Goal: Task Accomplishment & Management: Use online tool/utility

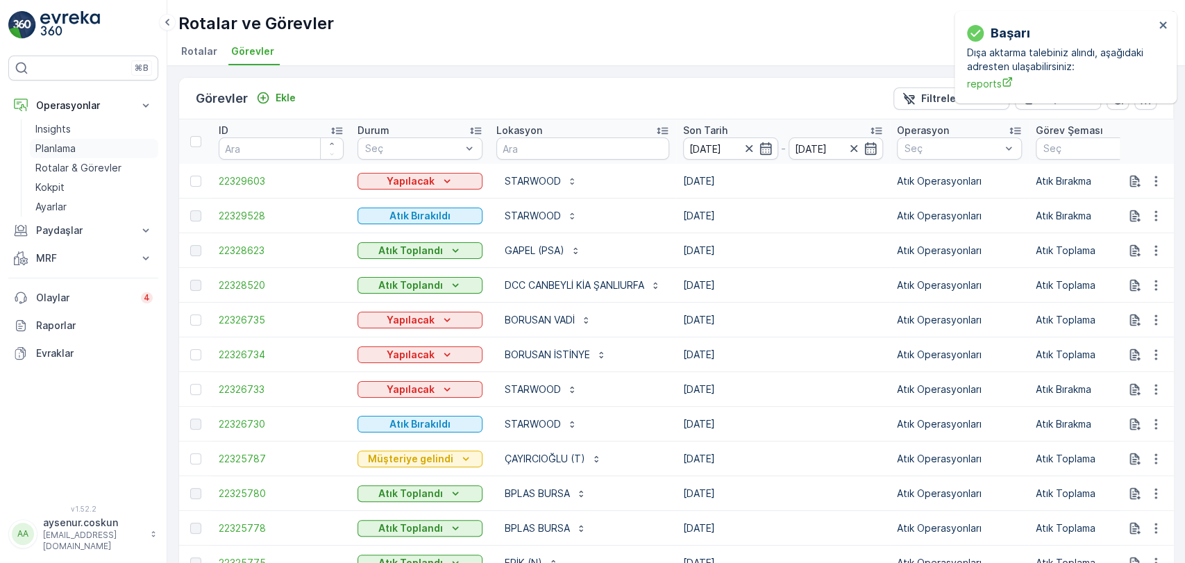
click at [103, 149] on link "Planlama" at bounding box center [94, 148] width 128 height 19
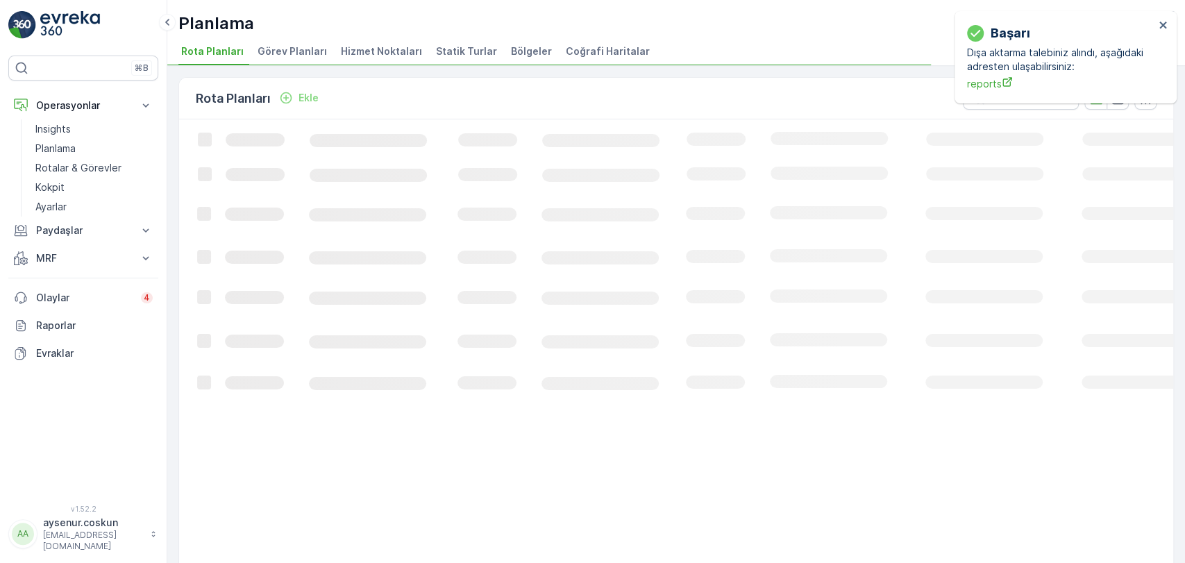
click at [399, 51] on span "Hizmet Noktaları" at bounding box center [381, 51] width 81 height 14
click at [1162, 23] on icon "close" at bounding box center [1164, 24] width 10 height 11
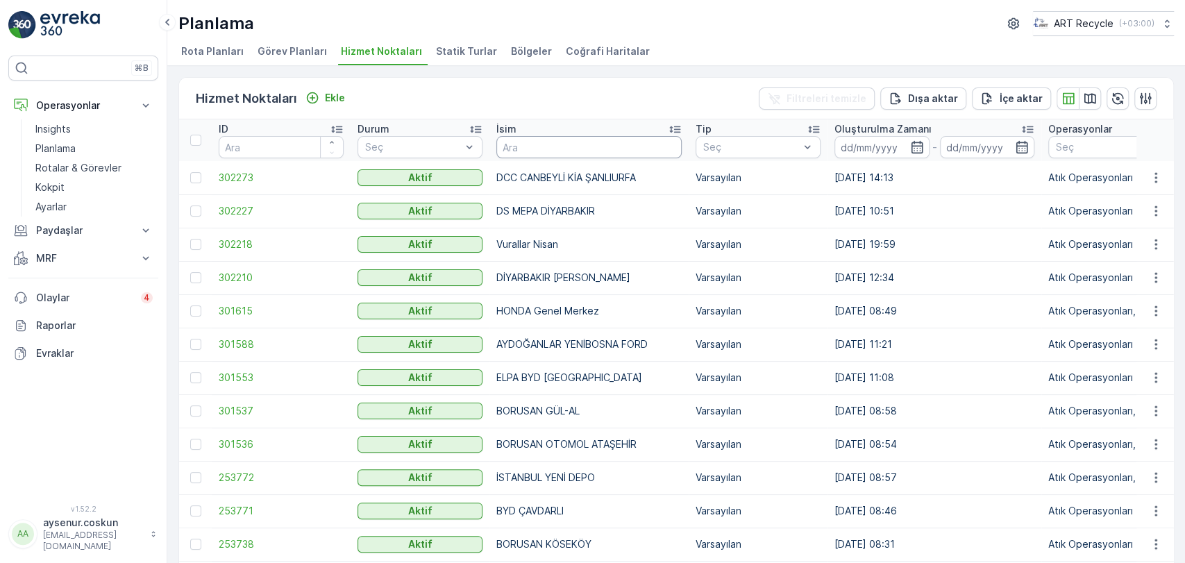
click at [629, 154] on input "text" at bounding box center [588, 147] width 185 height 22
type input "BASILLI"
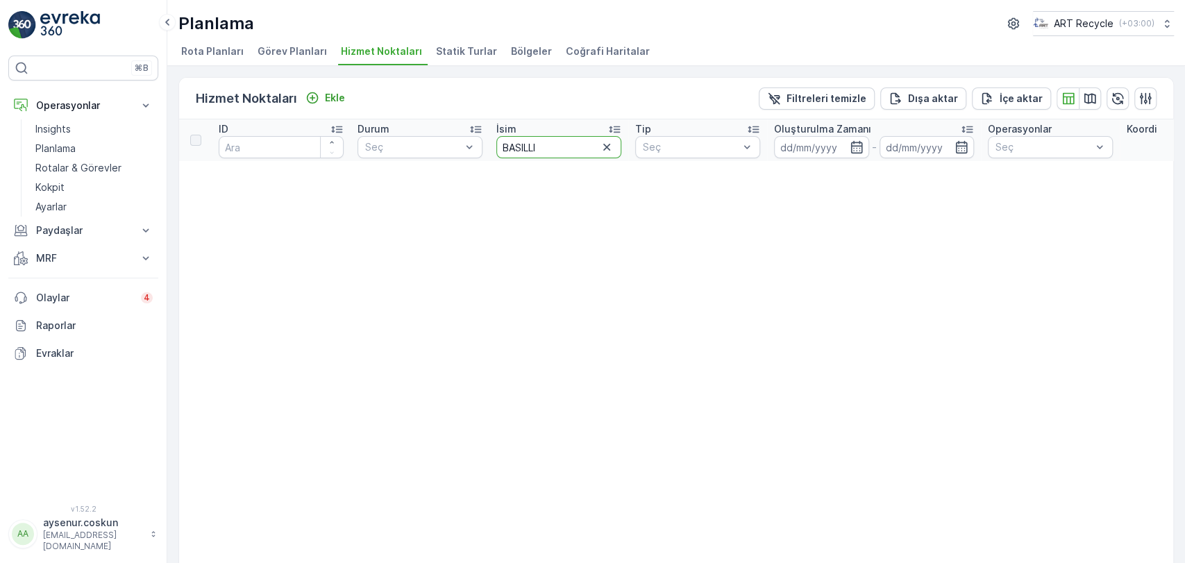
drag, startPoint x: 523, startPoint y: 147, endPoint x: 517, endPoint y: 148, distance: 7.0
click at [517, 148] on input "BASILLI" at bounding box center [558, 147] width 125 height 22
type input "BADILLI"
click at [314, 97] on icon "Ekle" at bounding box center [313, 98] width 12 height 12
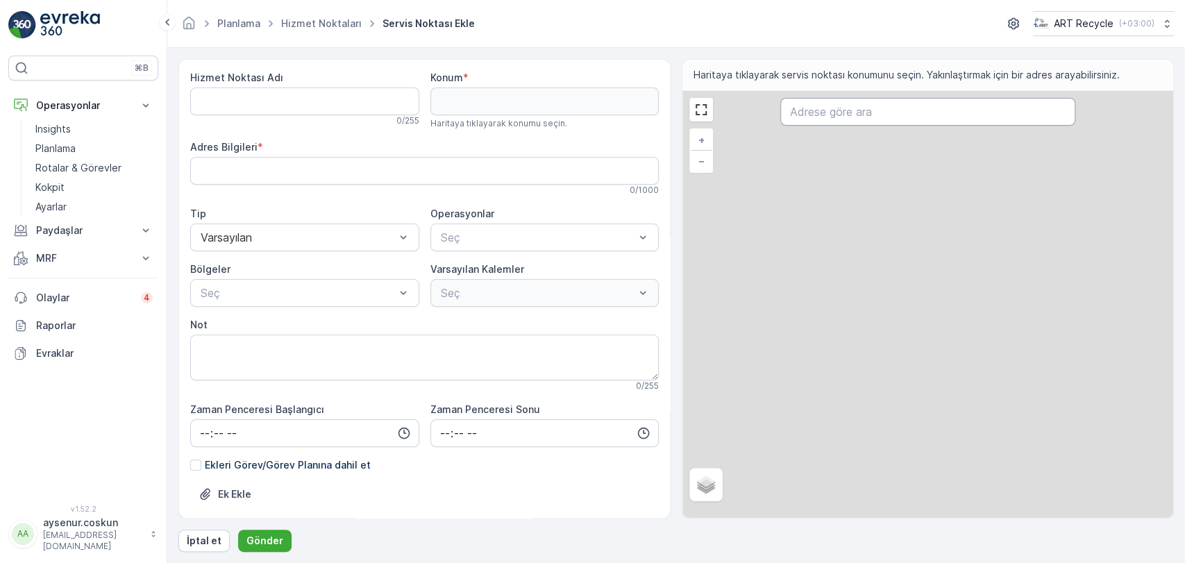
click at [830, 115] on input "text" at bounding box center [927, 112] width 294 height 28
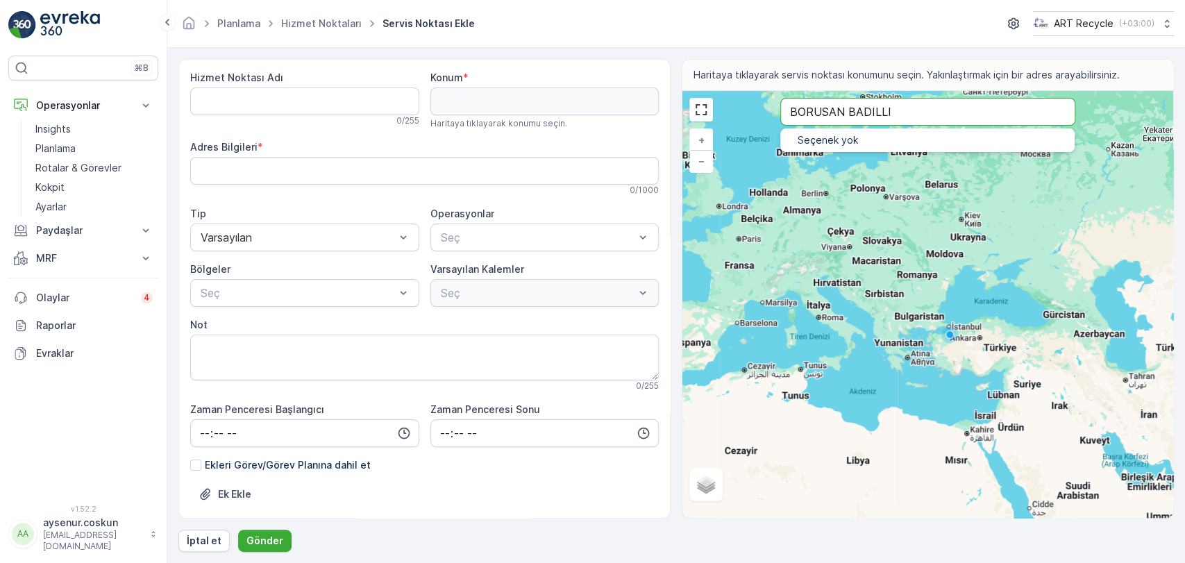
click at [896, 111] on input "BORUSAN BADILLI" at bounding box center [927, 112] width 294 height 28
drag, startPoint x: 922, startPoint y: 112, endPoint x: 850, endPoint y: 109, distance: 71.6
click at [850, 109] on input "BORUSAN BADILLI" at bounding box center [927, 112] width 294 height 28
click at [847, 117] on input "[PERSON_NAME]" at bounding box center [927, 112] width 294 height 28
click at [646, 108] on div "Hizmet Noktası Adı 0 / 255 Konum * Haritaya tıklayarak konumu seçin. Adres Bilg…" at bounding box center [676, 289] width 996 height 460
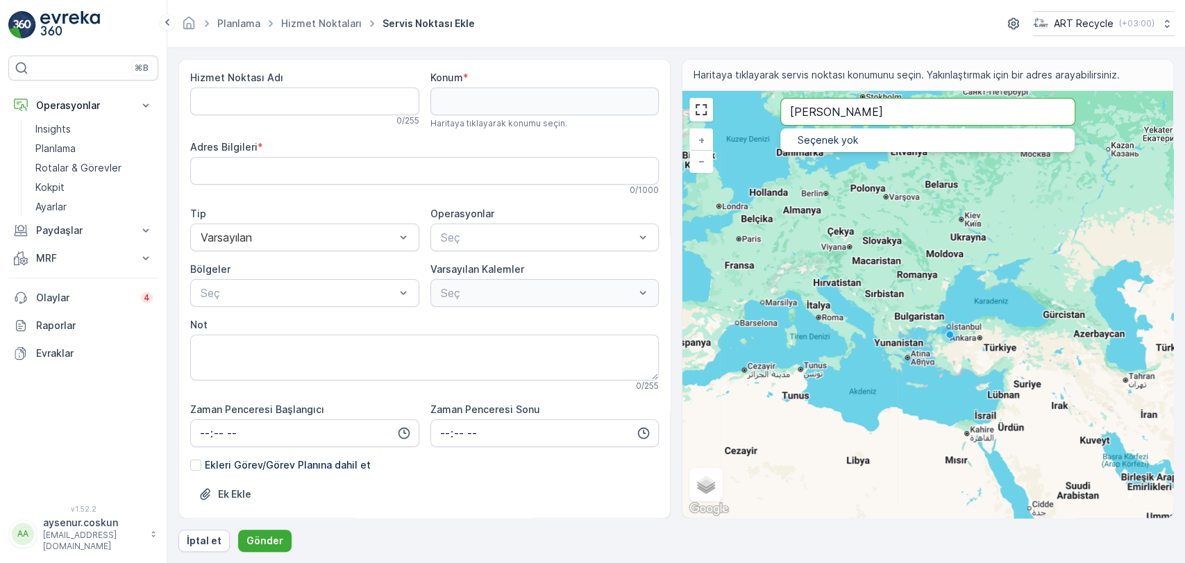
type input "[PERSON_NAME]"
click at [214, 543] on p "İptal et" at bounding box center [204, 541] width 35 height 14
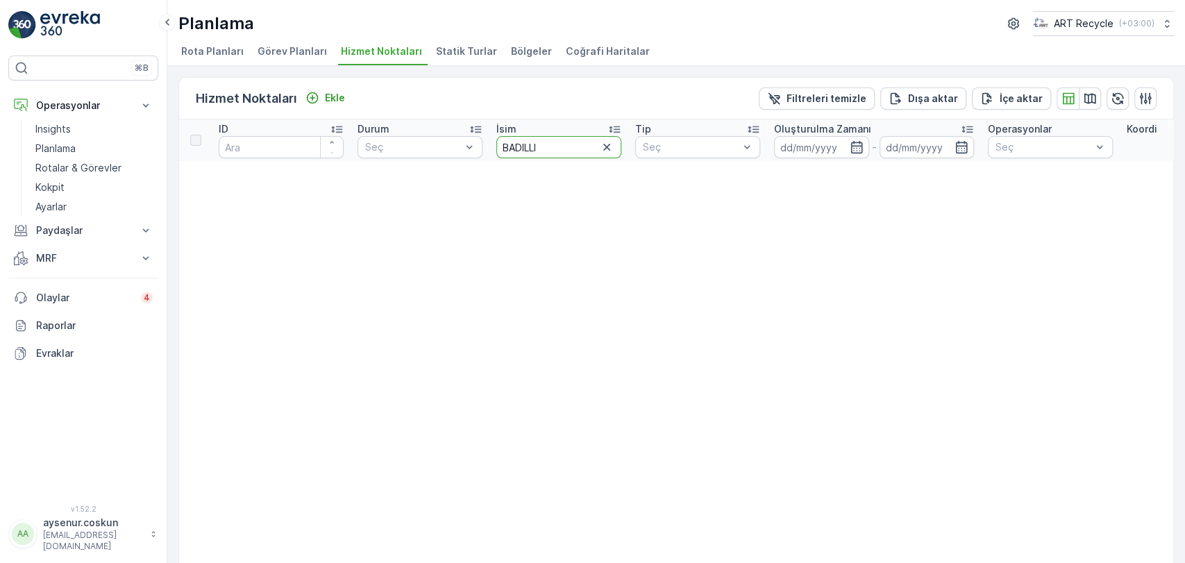
click at [550, 142] on input "BADILLI" at bounding box center [558, 147] width 125 height 22
click at [612, 151] on icon "button" at bounding box center [607, 147] width 14 height 14
type input "FORD"
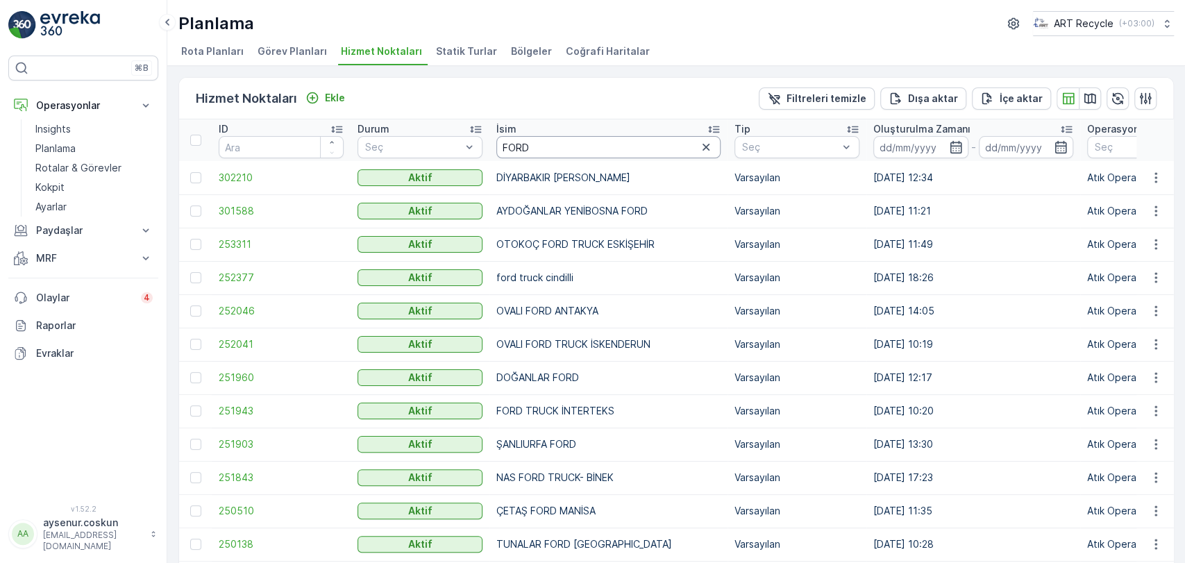
click at [562, 148] on input "FORD" at bounding box center [608, 147] width 224 height 22
type input "[PERSON_NAME]"
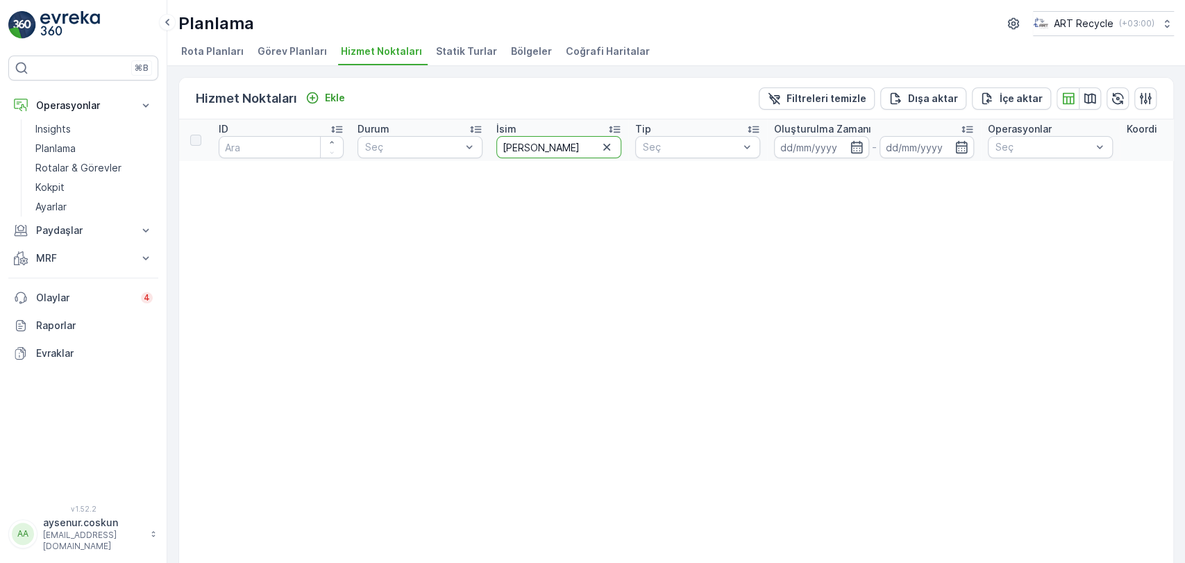
click at [577, 143] on input "[PERSON_NAME]" at bounding box center [558, 147] width 125 height 22
click at [542, 151] on input "[PERSON_NAME]" at bounding box center [558, 147] width 125 height 22
type input "FORD URFA"
click at [607, 149] on icon "button" at bounding box center [607, 147] width 14 height 14
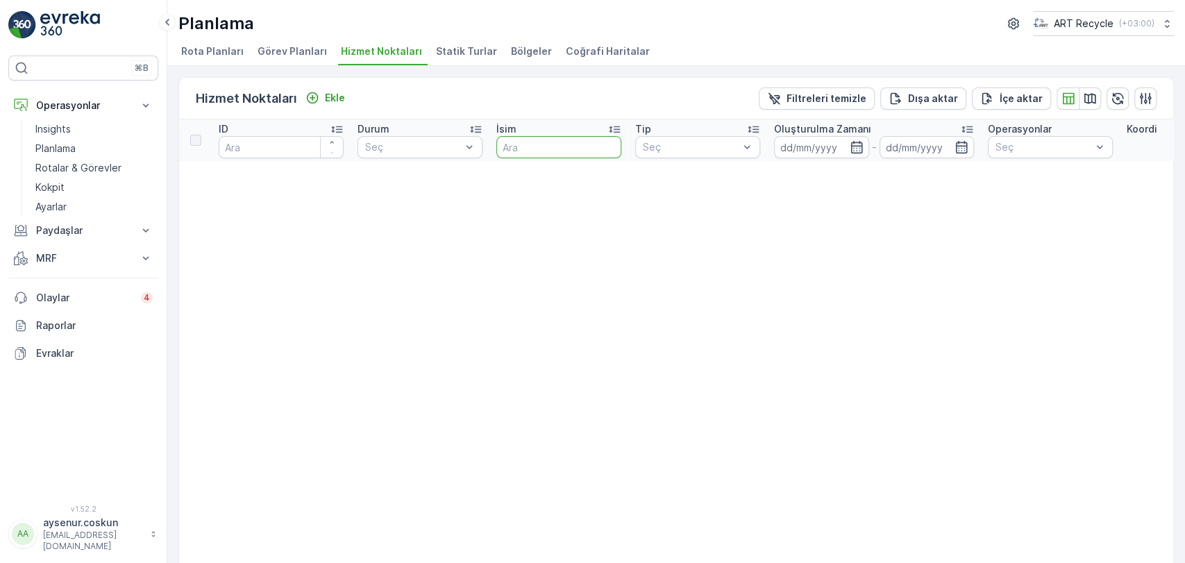
click at [550, 140] on input "text" at bounding box center [558, 147] width 125 height 22
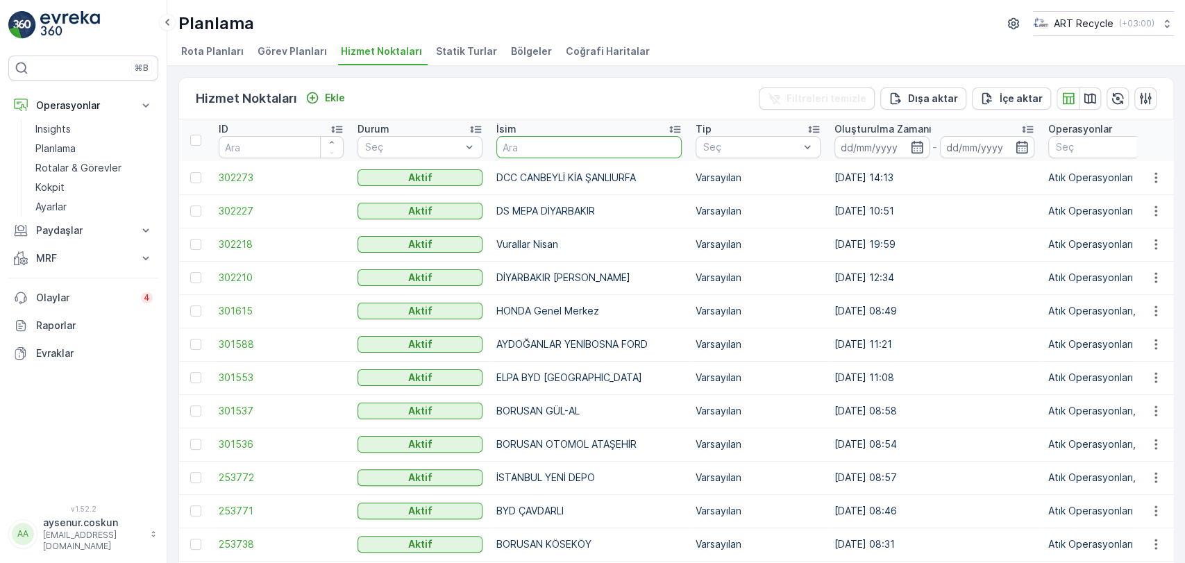
click at [603, 140] on input "text" at bounding box center [588, 147] width 185 height 22
type input "ÇAYIR"
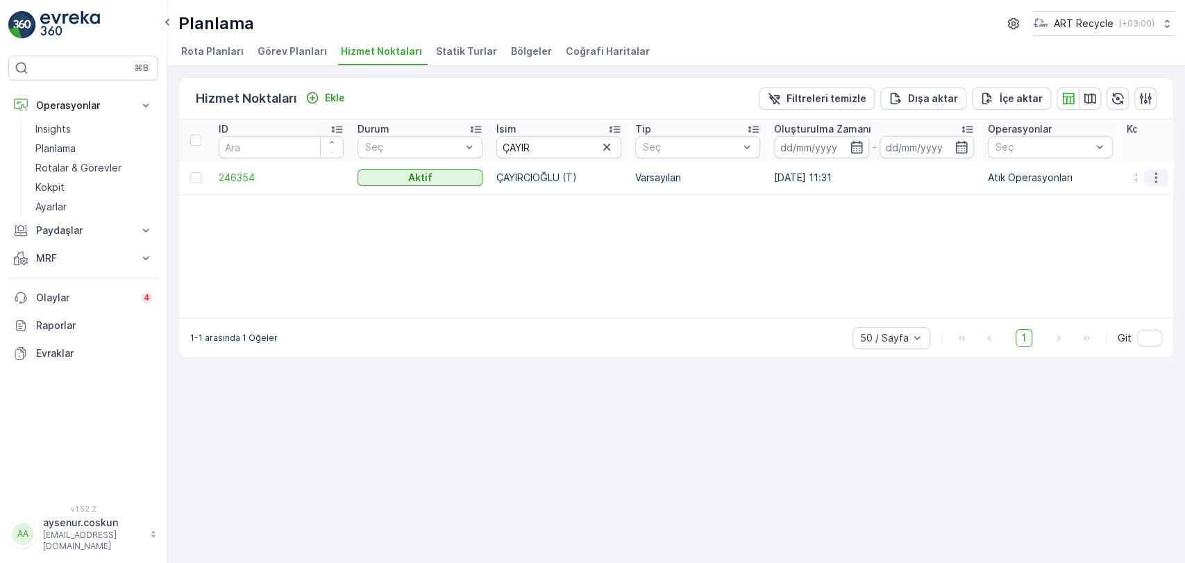
click at [1154, 172] on icon "button" at bounding box center [1156, 178] width 14 height 14
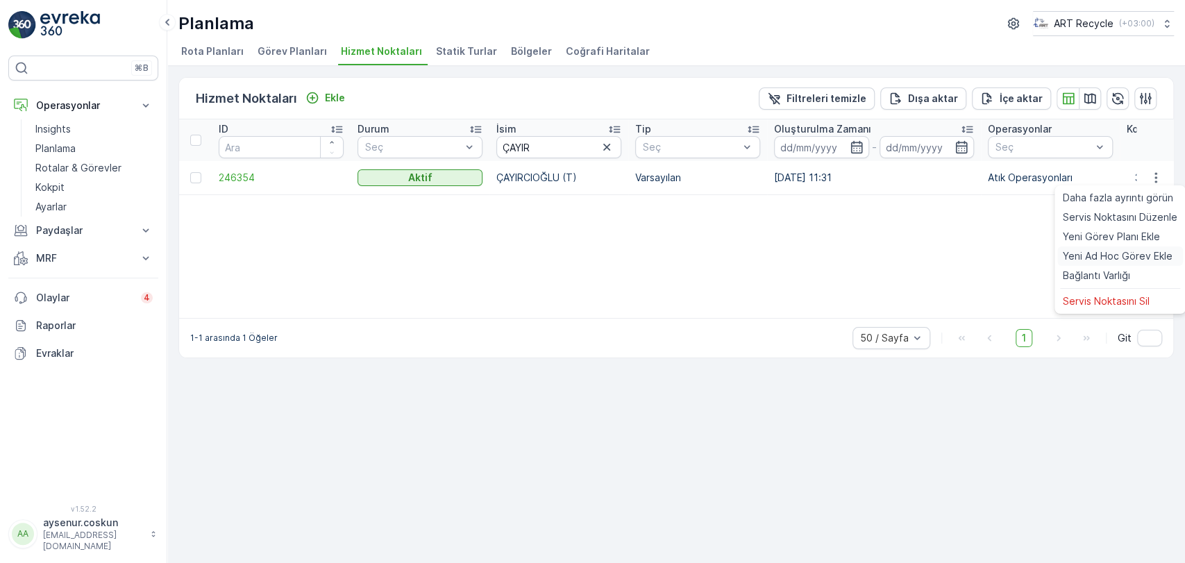
click at [1166, 257] on span "Yeni Ad Hoc Görev Ekle" at bounding box center [1118, 256] width 110 height 14
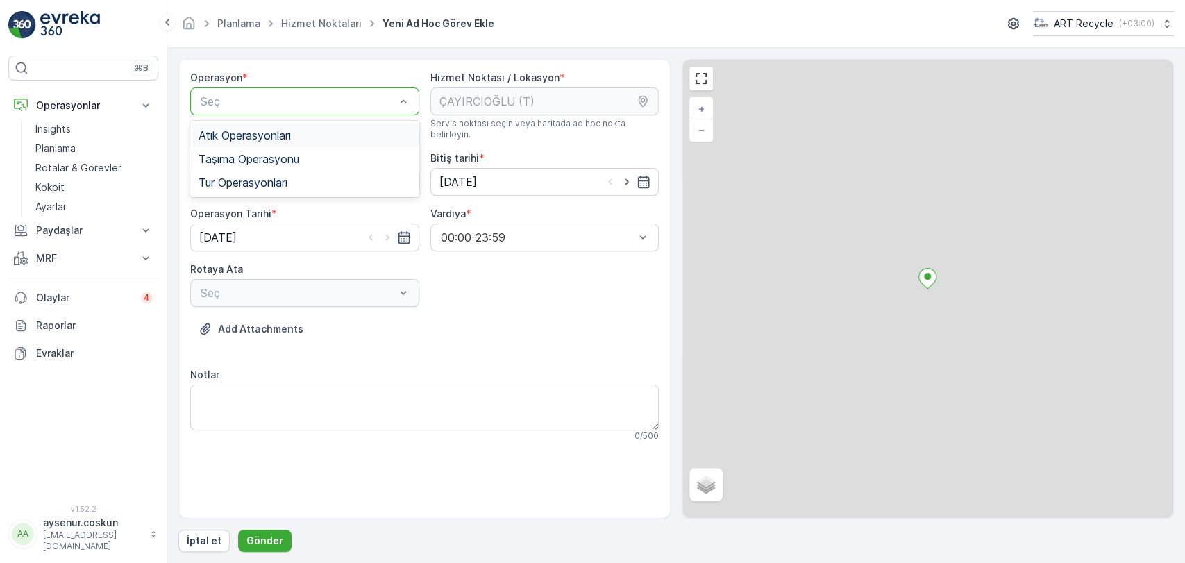
click at [333, 133] on div "Atık Operasyonları" at bounding box center [305, 135] width 212 height 12
click at [338, 172] on div "Seç" at bounding box center [304, 182] width 229 height 28
click at [340, 178] on div "Seç" at bounding box center [304, 182] width 229 height 28
click at [334, 204] on div "Atık Toplama" at bounding box center [304, 216] width 229 height 24
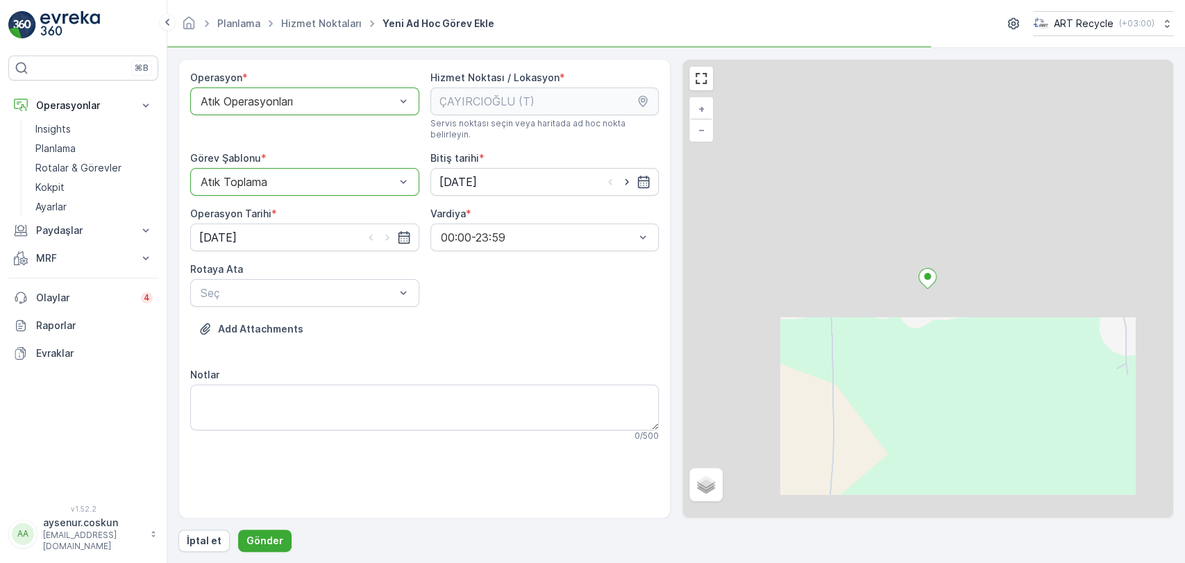
click at [367, 262] on div "Rotaya Ata" at bounding box center [304, 269] width 229 height 14
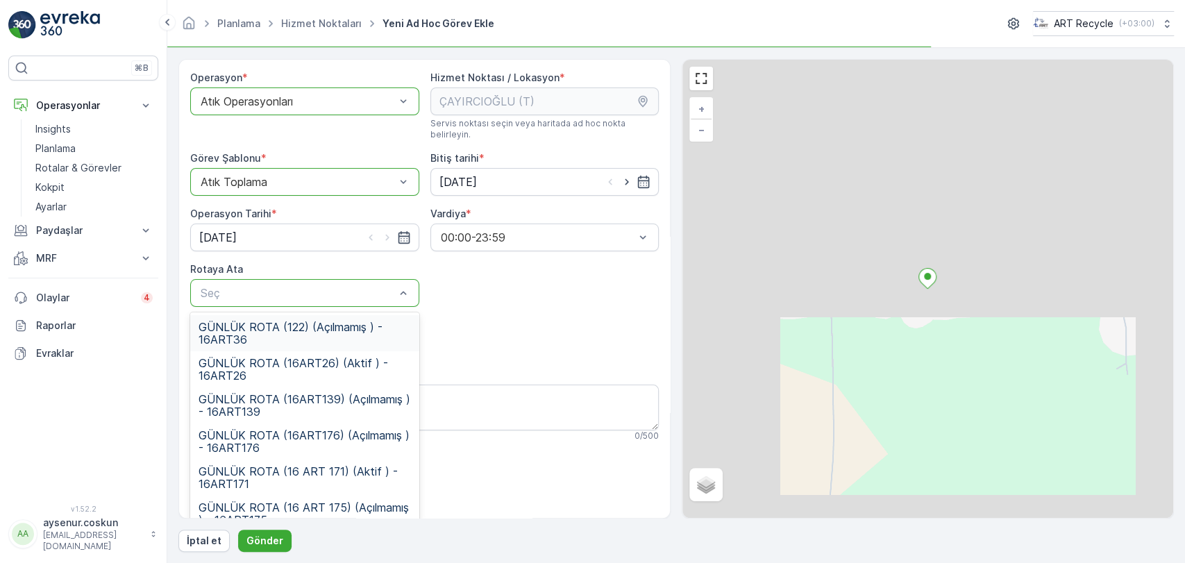
click at [366, 279] on div "Seç" at bounding box center [304, 293] width 229 height 28
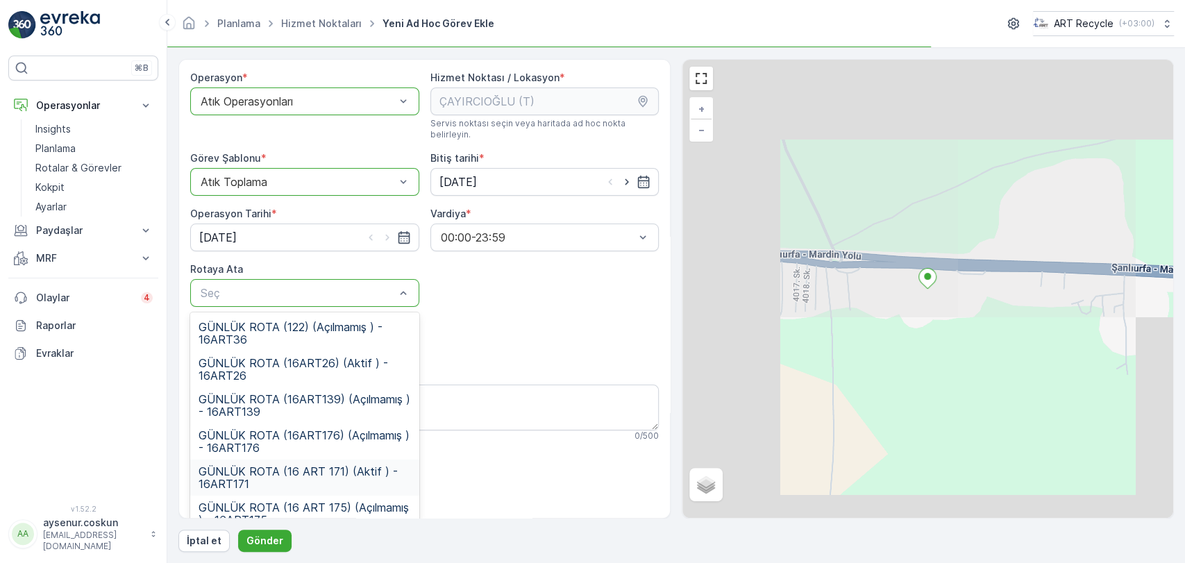
click at [340, 465] on span "GÜNLÜK ROTA (16 ART 171) (Aktif ) - 16ART171" at bounding box center [305, 477] width 212 height 25
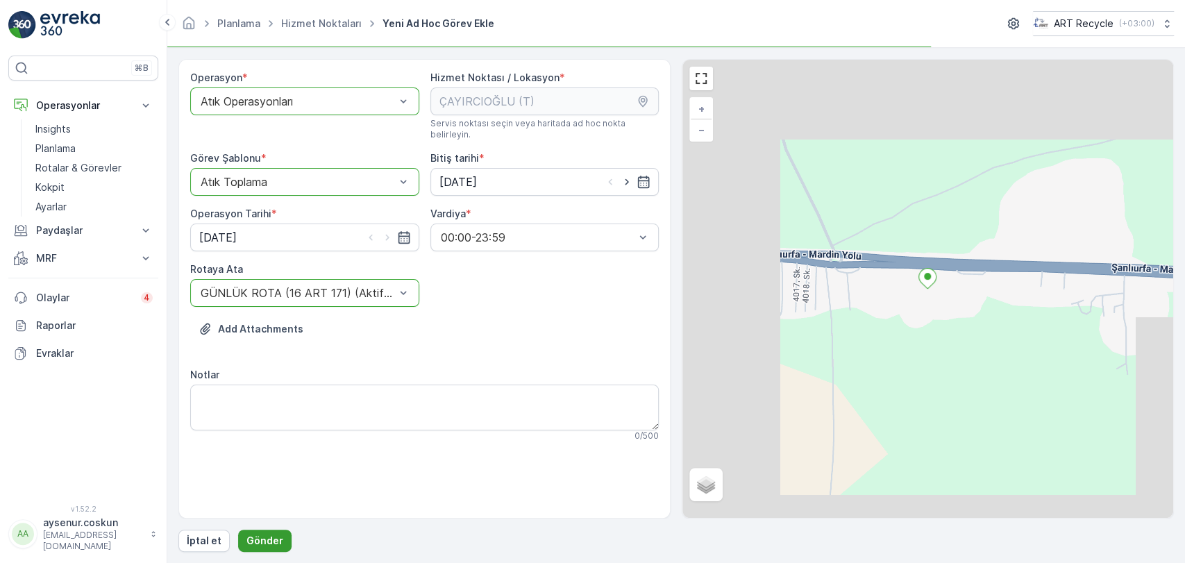
click at [259, 541] on p "Gönder" at bounding box center [264, 541] width 37 height 14
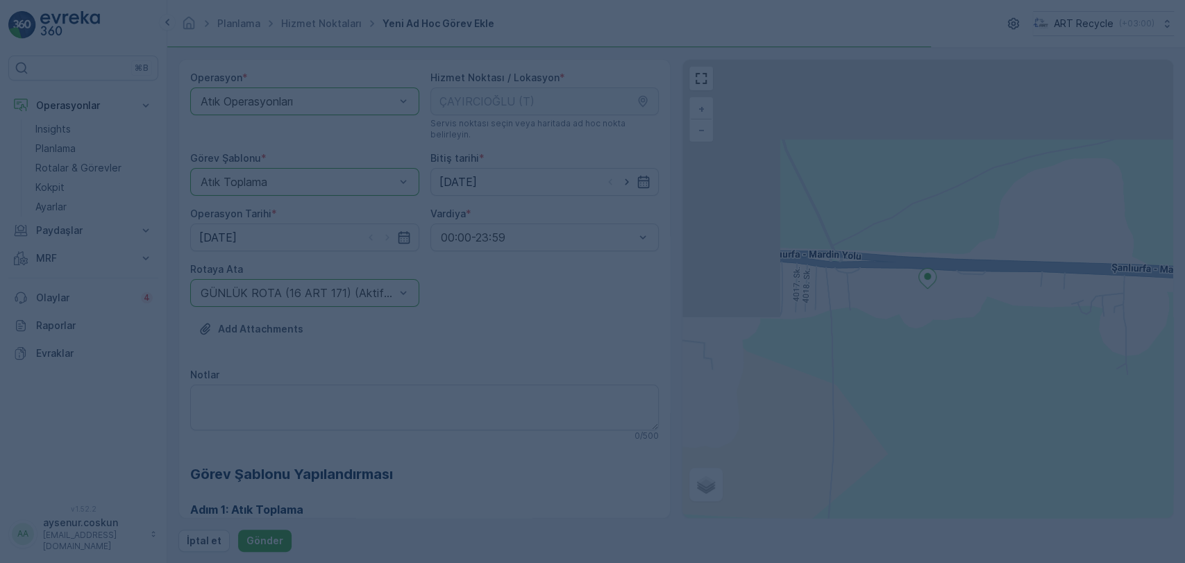
click at [510, 308] on div at bounding box center [592, 281] width 1185 height 563
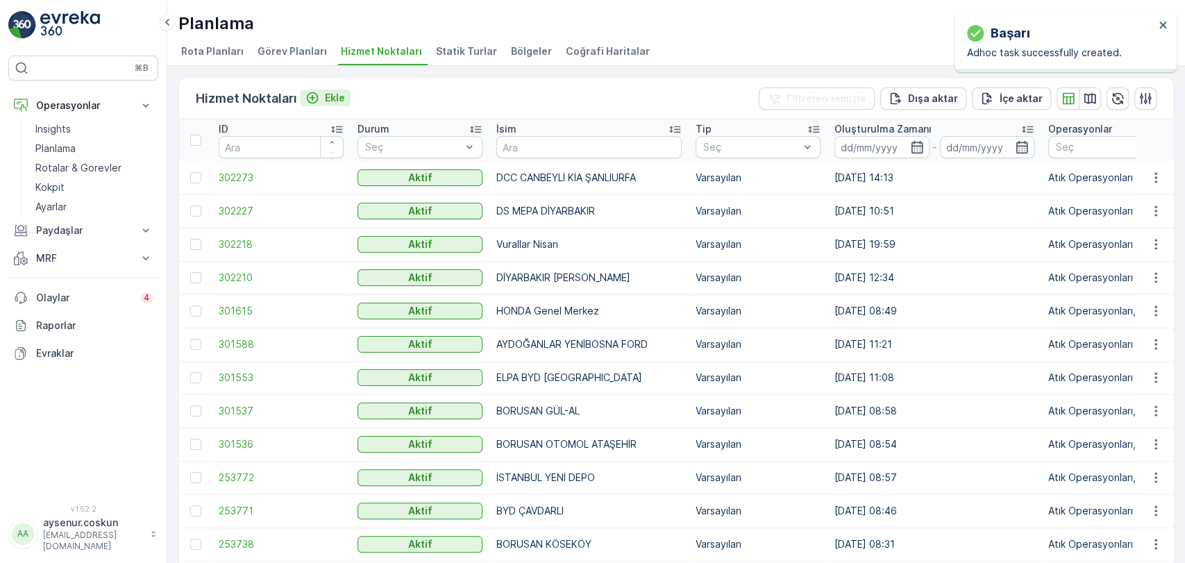
click at [328, 96] on p "Ekle" at bounding box center [335, 98] width 20 height 14
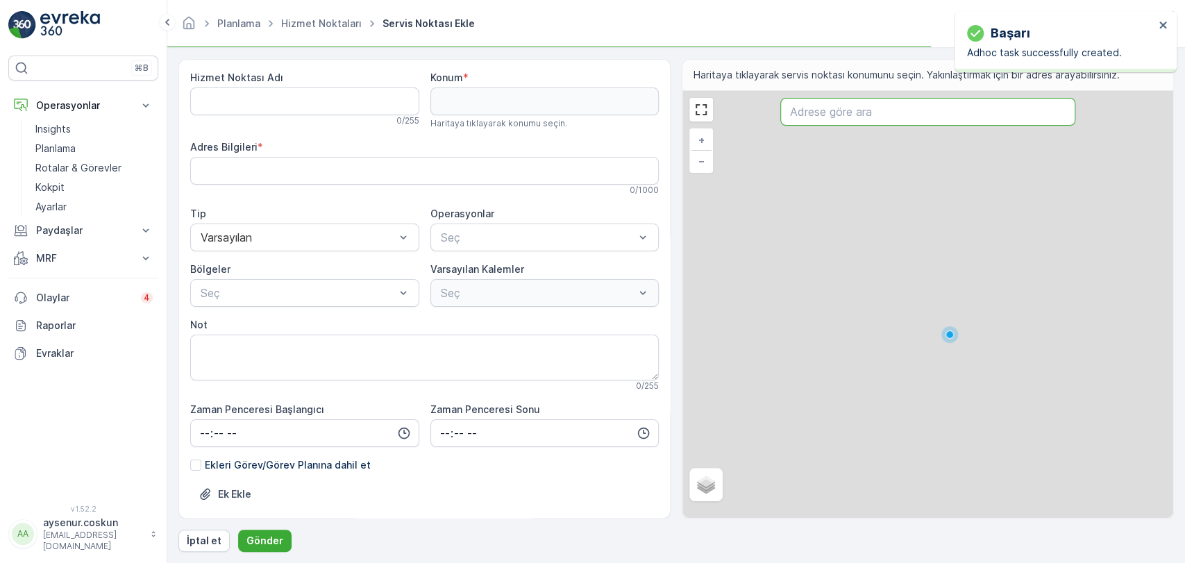
click at [919, 121] on input "text" at bounding box center [927, 112] width 294 height 28
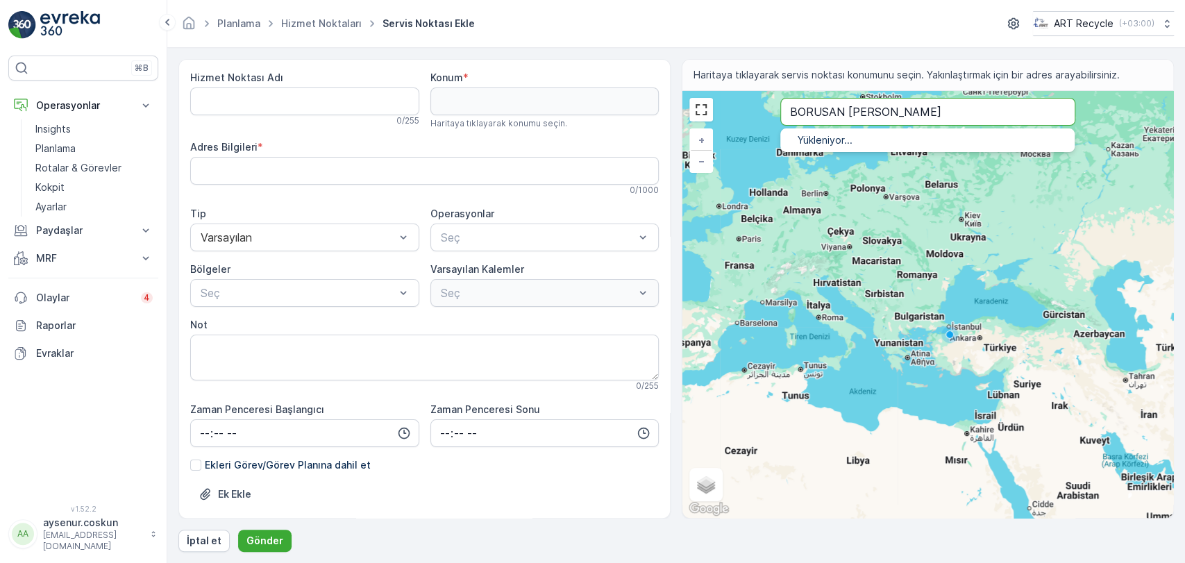
type input "BORUSAN [PERSON_NAME]"
drag, startPoint x: 926, startPoint y: 112, endPoint x: 725, endPoint y: 123, distance: 201.6
click at [725, 123] on div "+ − Uydu Yol haritası Arazi Karışık Leaflet Klavye kısayolları Harita Verileri …" at bounding box center [927, 304] width 491 height 427
type input "57.585129516041185,0.6392247702807374"
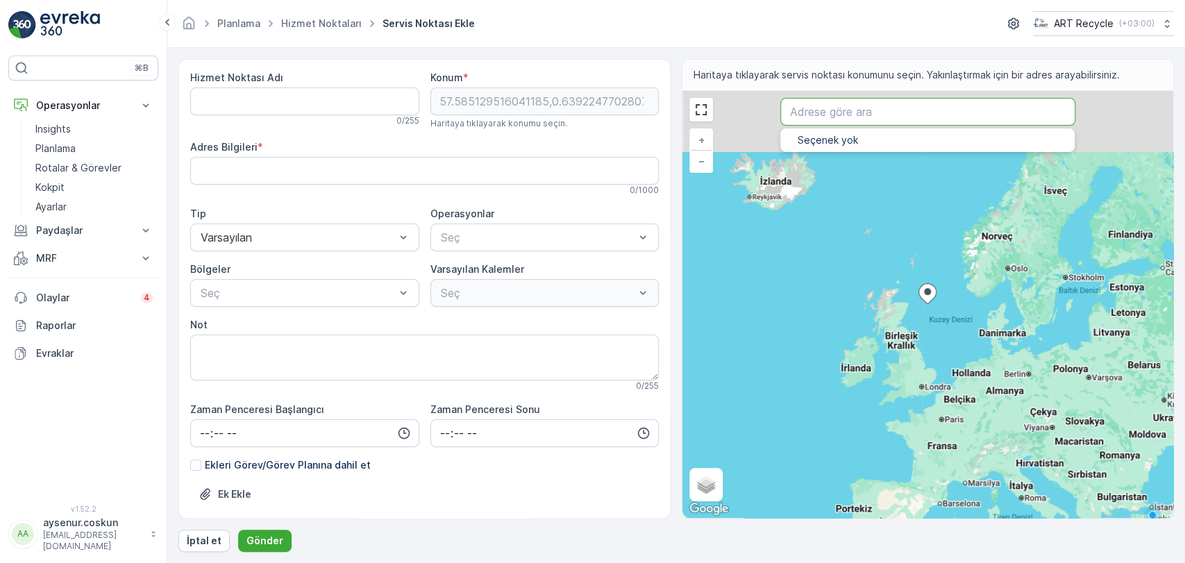
click at [501, 147] on div "Adres Bilgileri *" at bounding box center [424, 147] width 469 height 14
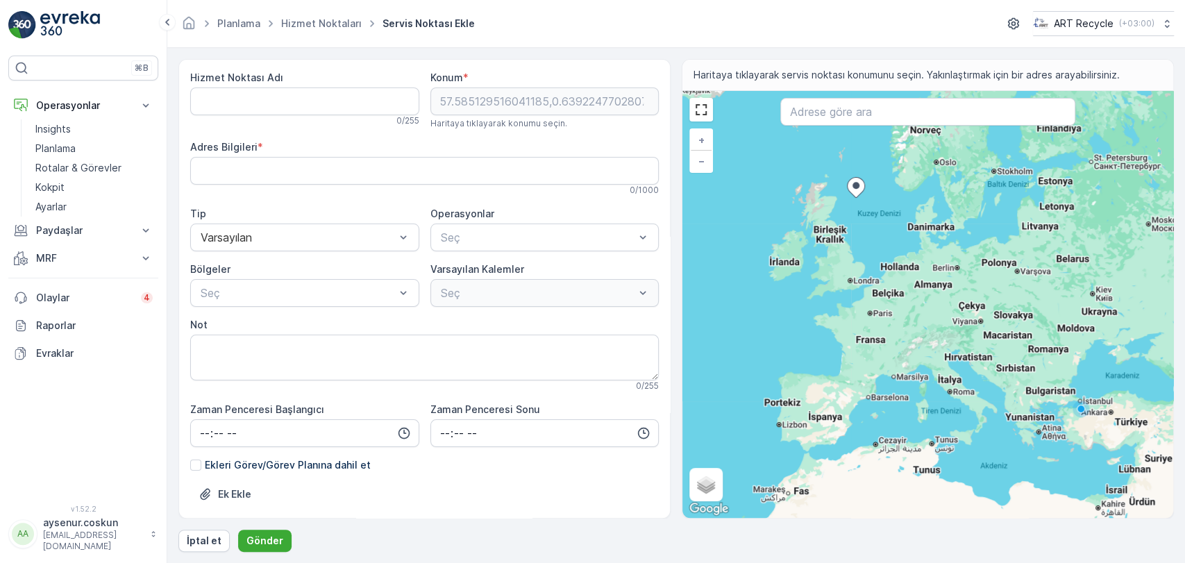
drag, startPoint x: 927, startPoint y: 295, endPoint x: 835, endPoint y: 183, distance: 144.5
click at [848, 183] on icon at bounding box center [856, 188] width 17 height 20
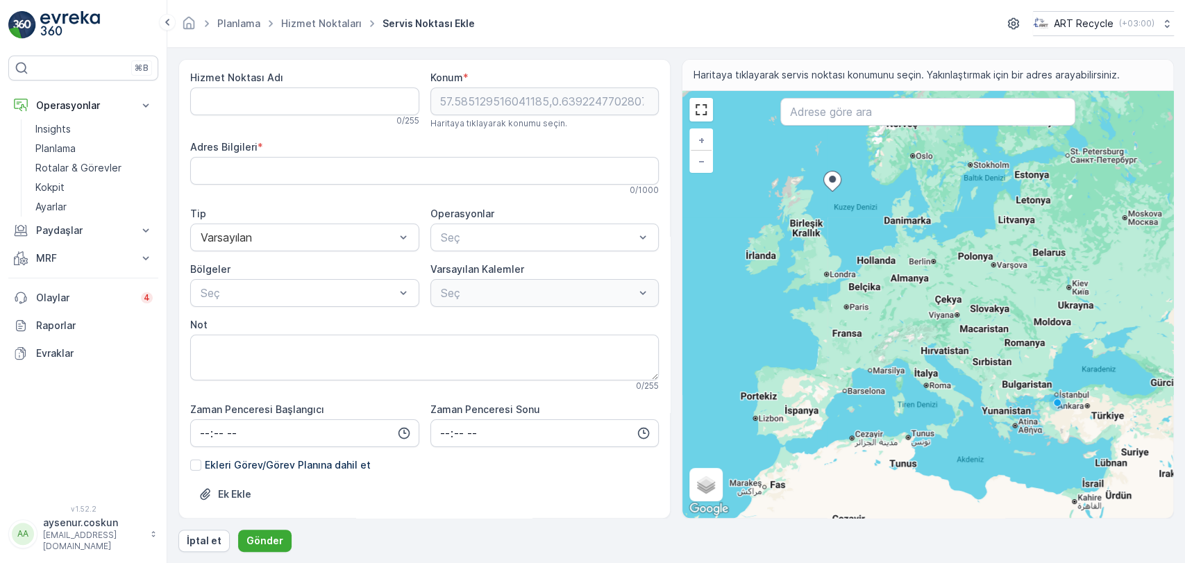
click at [920, 283] on div "+ − Uydu Yol haritası Arazi Karışık Leaflet Klavye kısayolları Harita Verileri …" at bounding box center [927, 304] width 491 height 427
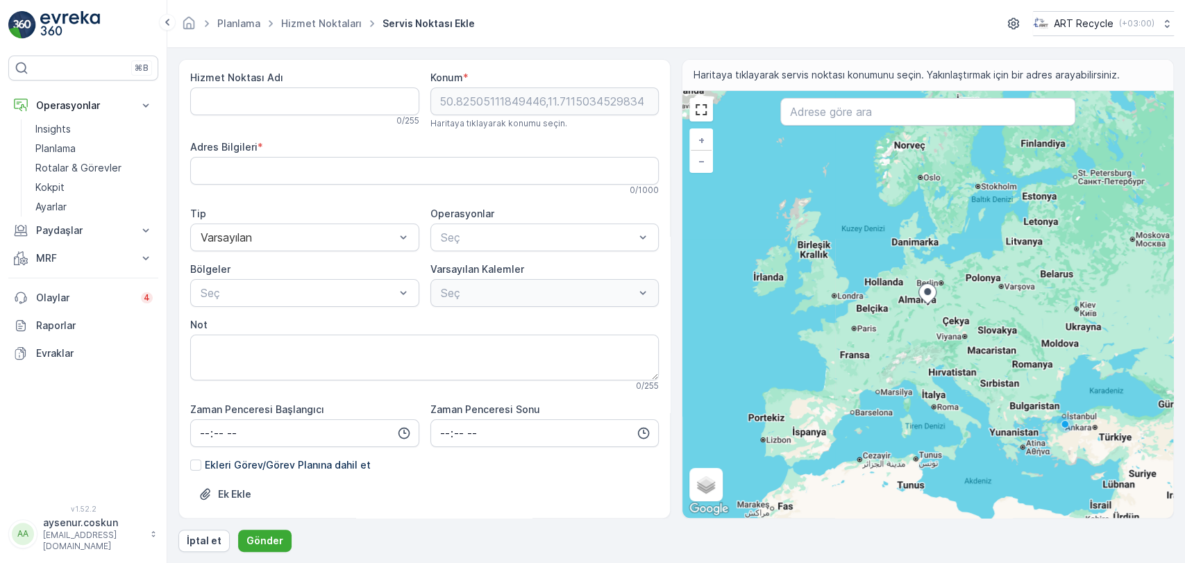
click at [1033, 338] on div "+ − Uydu Yol haritası Arazi Karışık Leaflet Klavye kısayolları Harita Verileri …" at bounding box center [927, 304] width 491 height 427
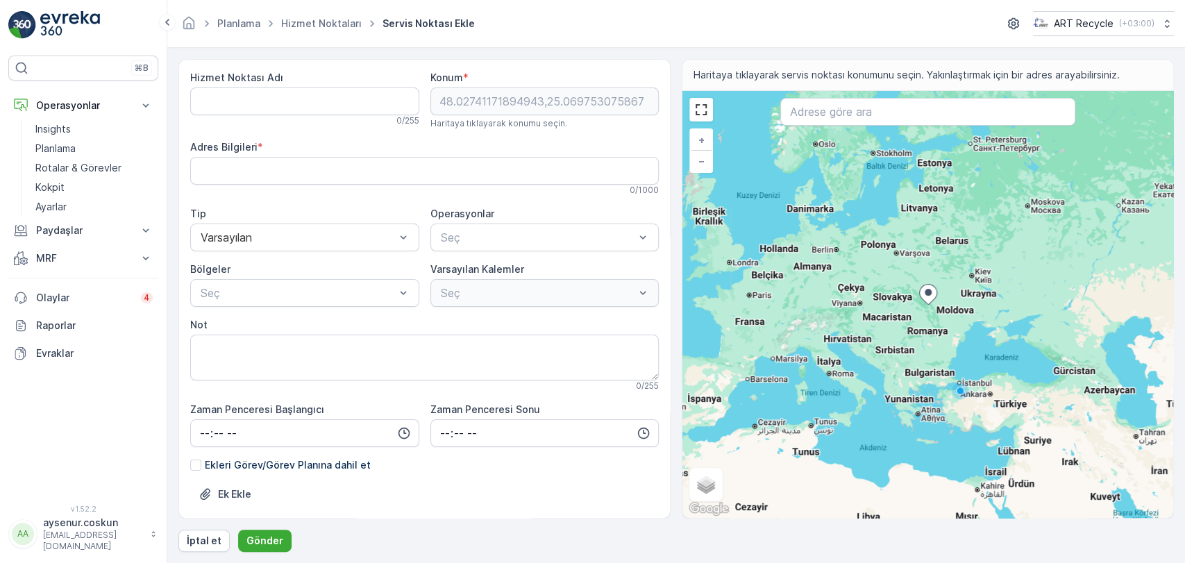
click at [1094, 362] on div "+ − Uydu Yol haritası Arazi Karışık Leaflet Klavye kısayolları Harita Verileri …" at bounding box center [927, 304] width 491 height 427
type input "42.982532696524714,46.075004885308616"
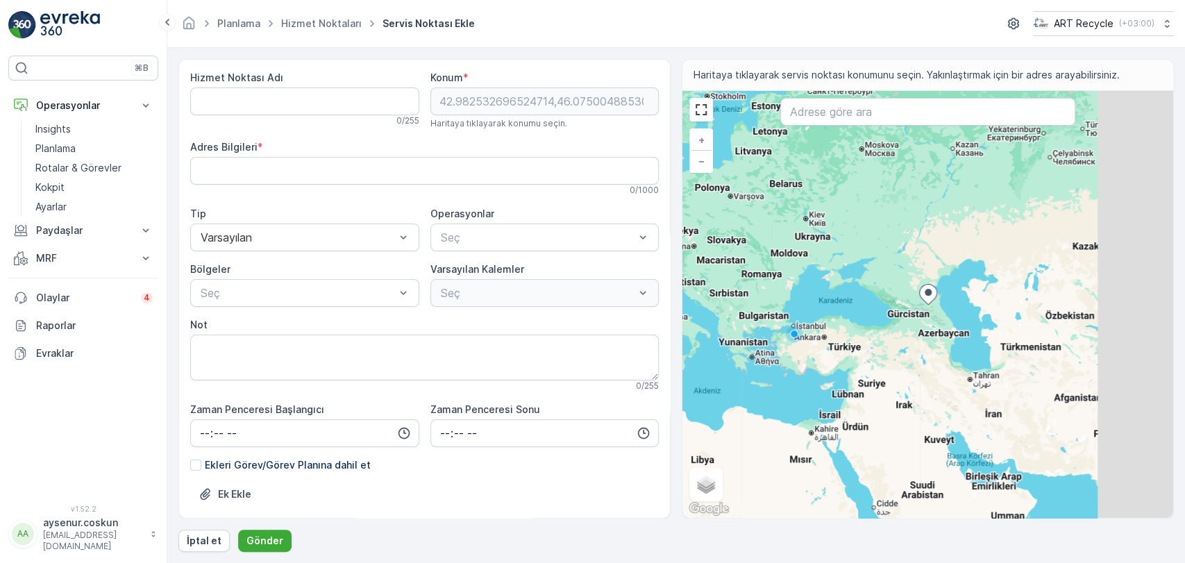
click at [951, 349] on div "+ − Uydu Yol haritası Arazi Karışık Leaflet Klavye kısayolları Harita Verileri …" at bounding box center [927, 304] width 491 height 427
click at [210, 535] on p "İptal et" at bounding box center [204, 541] width 35 height 14
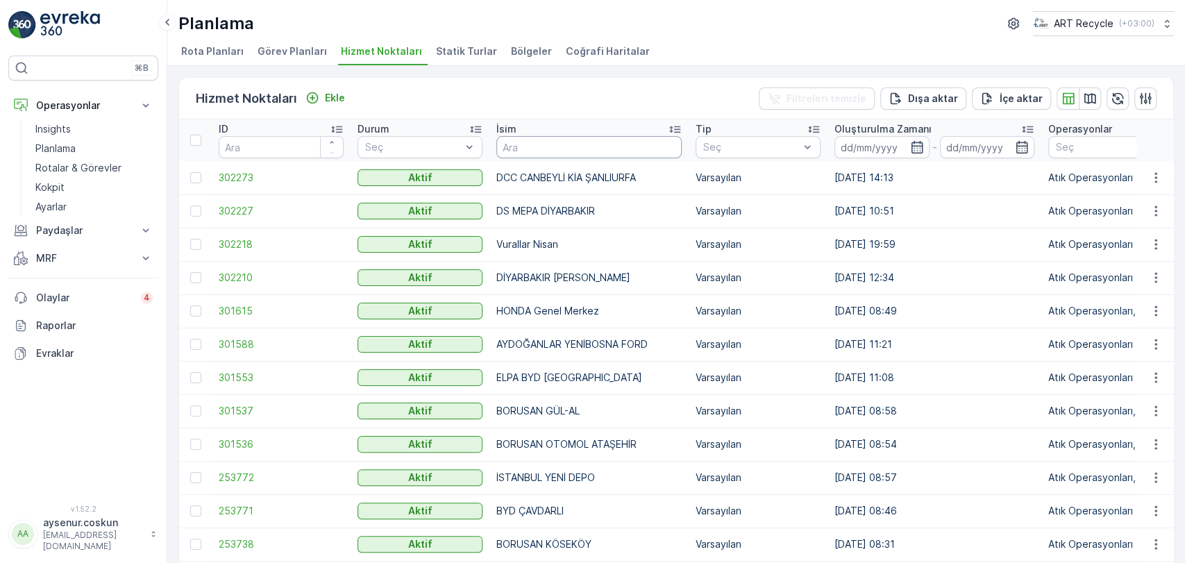
click at [588, 144] on input "text" at bounding box center [588, 147] width 185 height 22
type input "İ"
type input "ŞANLIURFA"
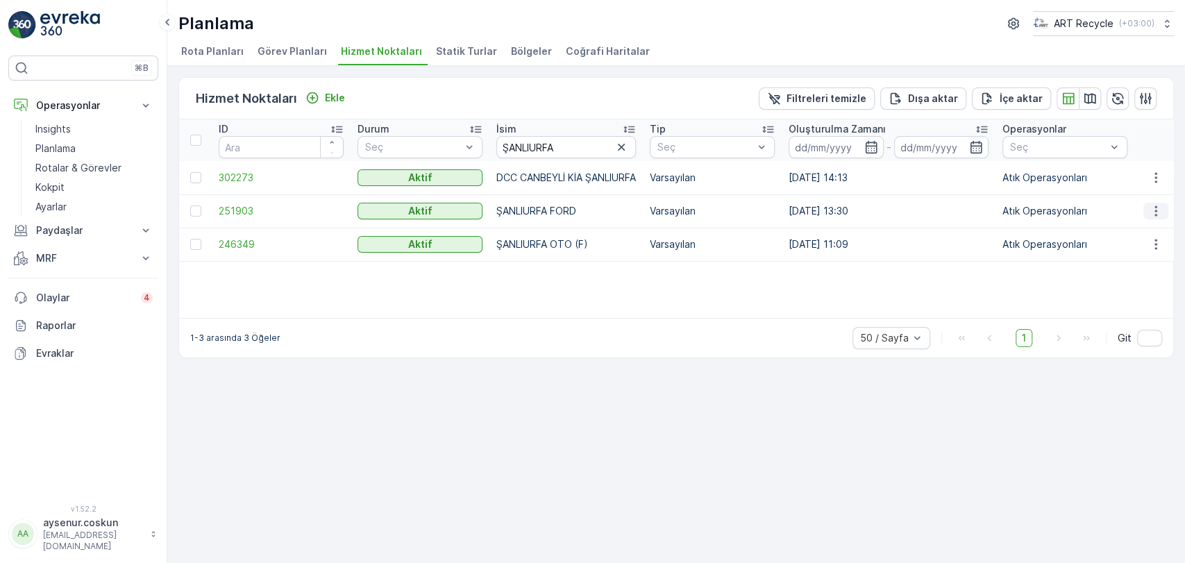
click at [1148, 206] on button "button" at bounding box center [1155, 211] width 25 height 17
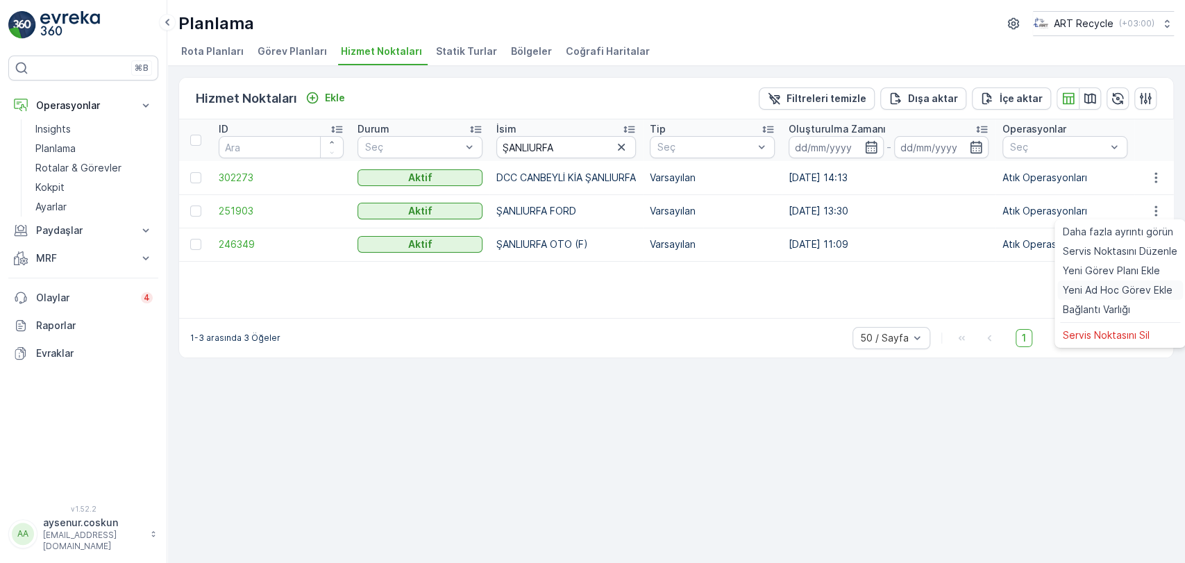
click at [1128, 290] on span "Yeni Ad Hoc Görev Ekle" at bounding box center [1118, 290] width 110 height 14
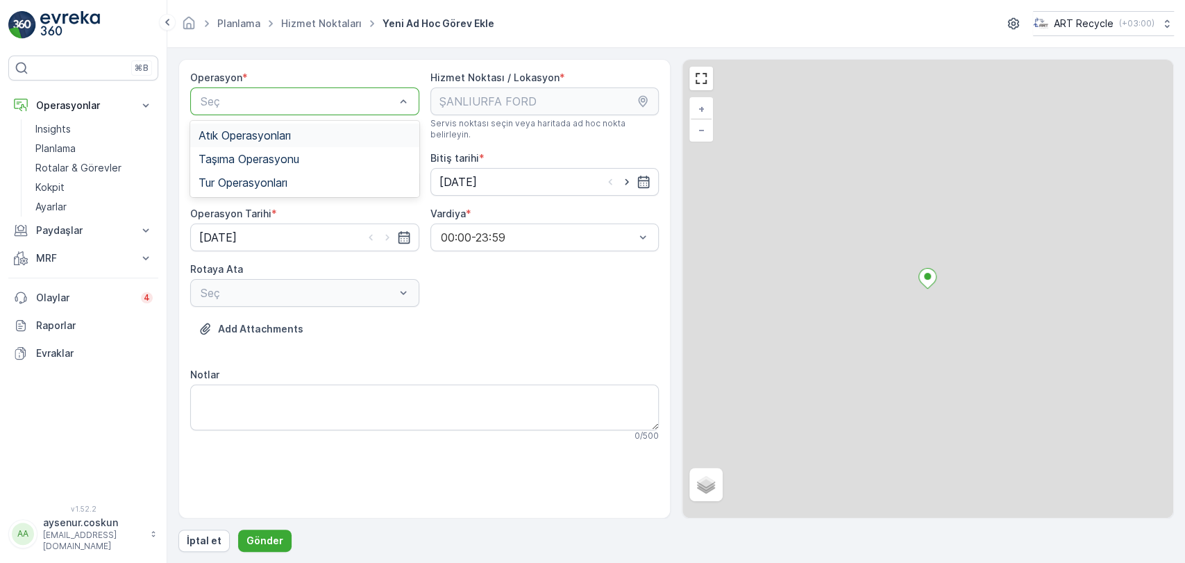
click at [283, 140] on span "Atık Operasyonları" at bounding box center [245, 135] width 92 height 12
click at [277, 176] on div "Seç" at bounding box center [304, 182] width 229 height 28
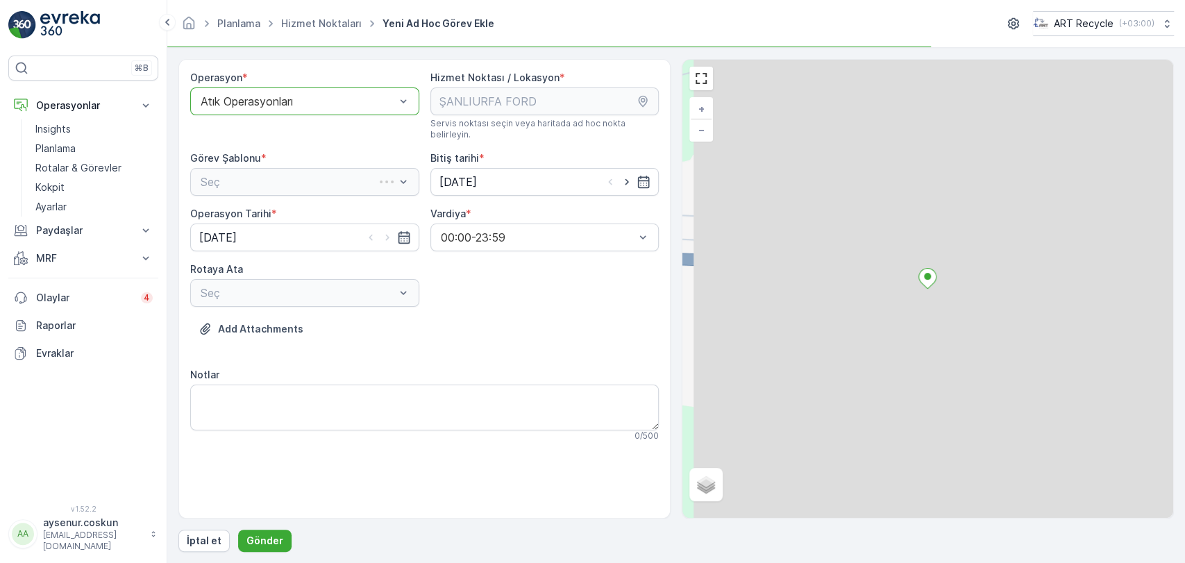
click at [299, 175] on div "Seç" at bounding box center [304, 182] width 229 height 28
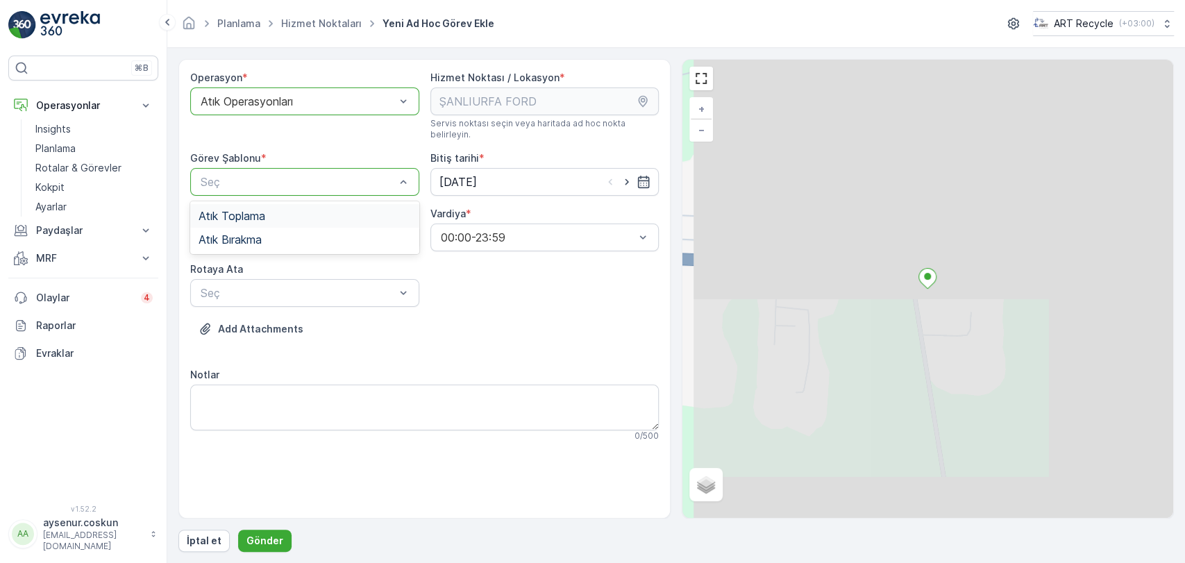
click at [305, 210] on div "Atık Toplama" at bounding box center [305, 216] width 212 height 12
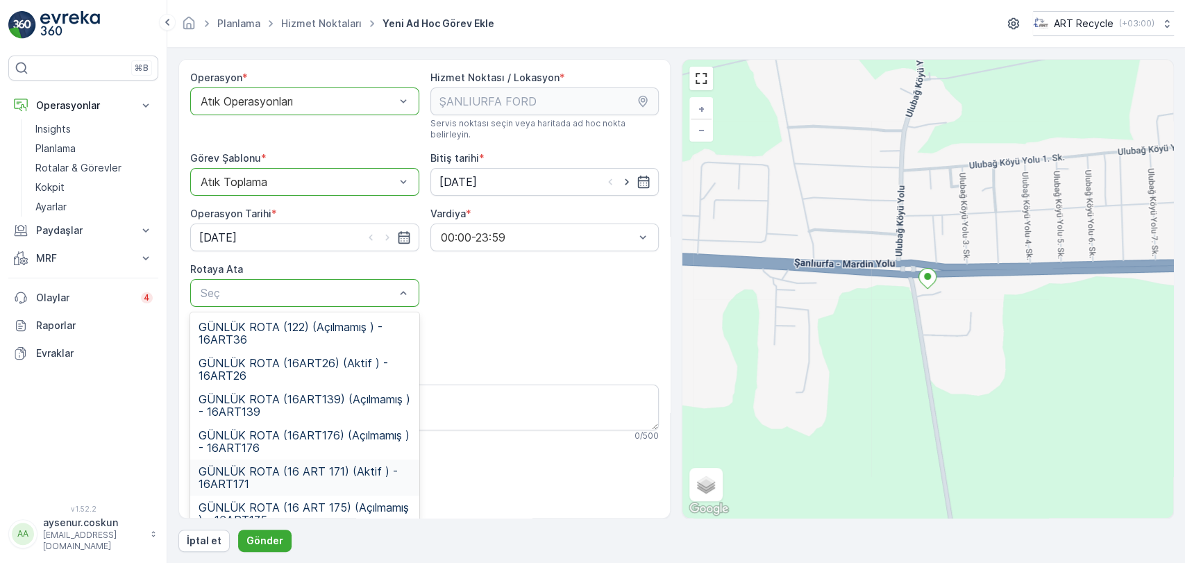
click at [380, 465] on span "GÜNLÜK ROTA (16 ART 171) (Aktif ) - 16ART171" at bounding box center [305, 477] width 212 height 25
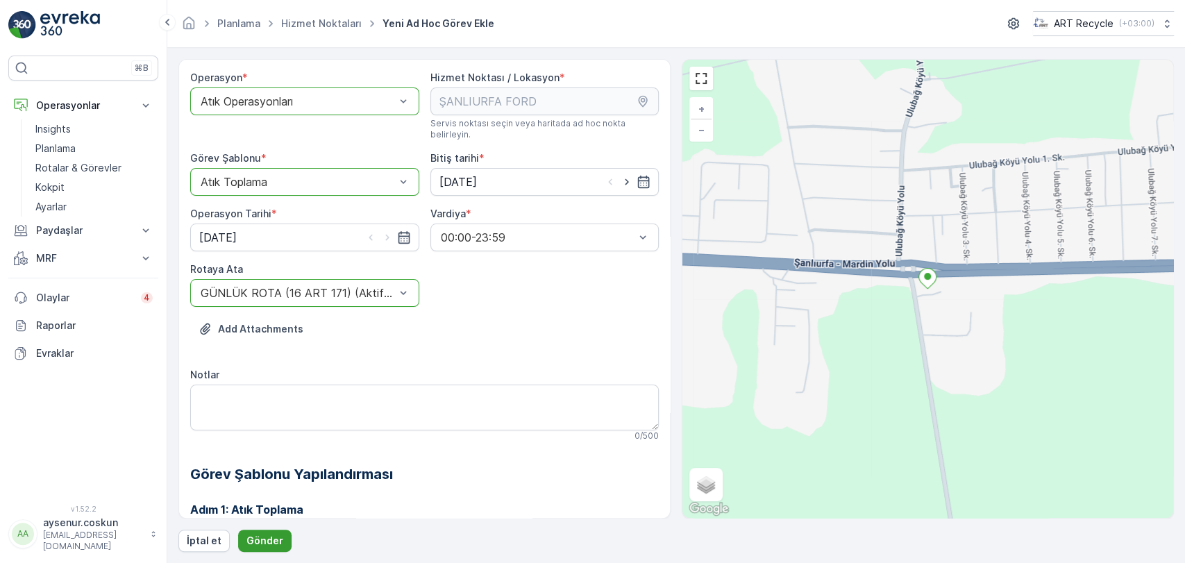
click at [260, 547] on button "Gönder" at bounding box center [264, 541] width 53 height 22
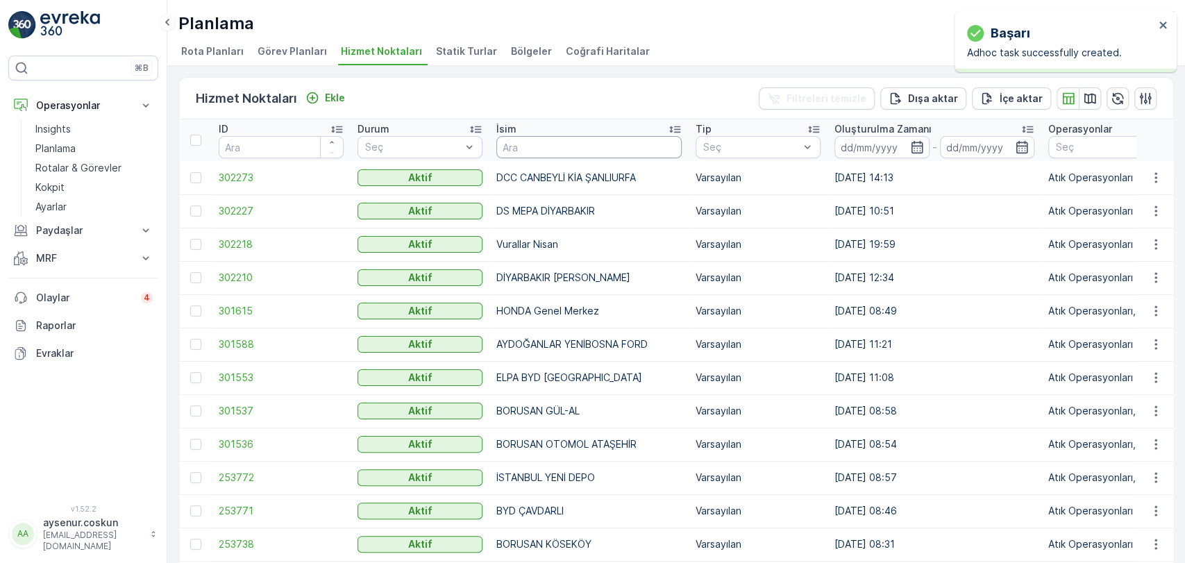
click at [592, 152] on input "text" at bounding box center [588, 147] width 185 height 22
click at [328, 91] on p "Ekle" at bounding box center [335, 98] width 20 height 14
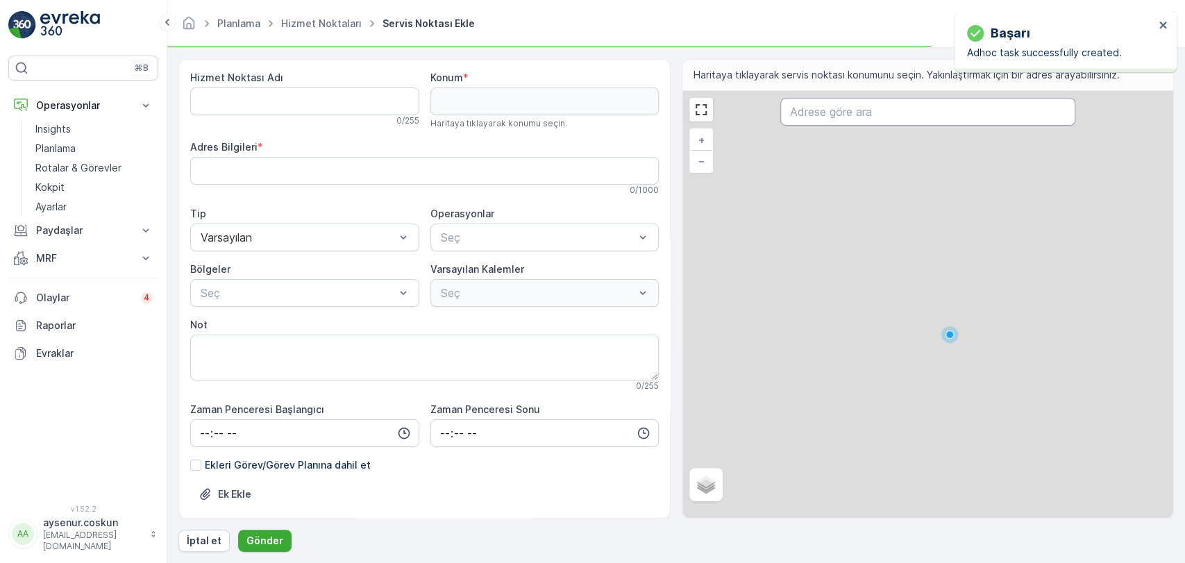
click at [846, 120] on input "text" at bounding box center [927, 112] width 294 height 28
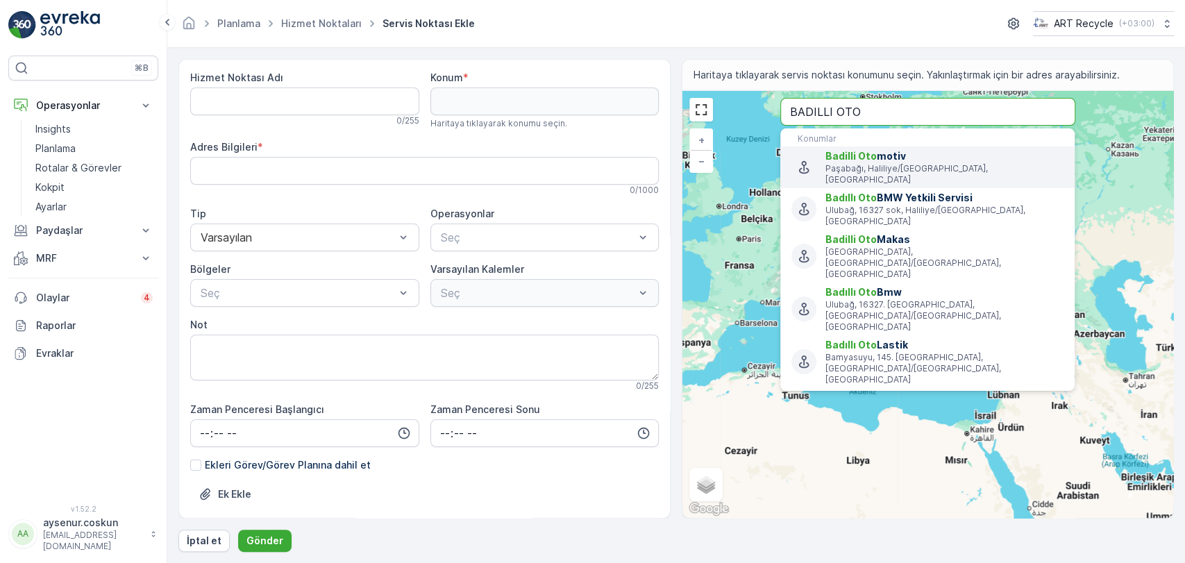
type input "BADILLI OTO"
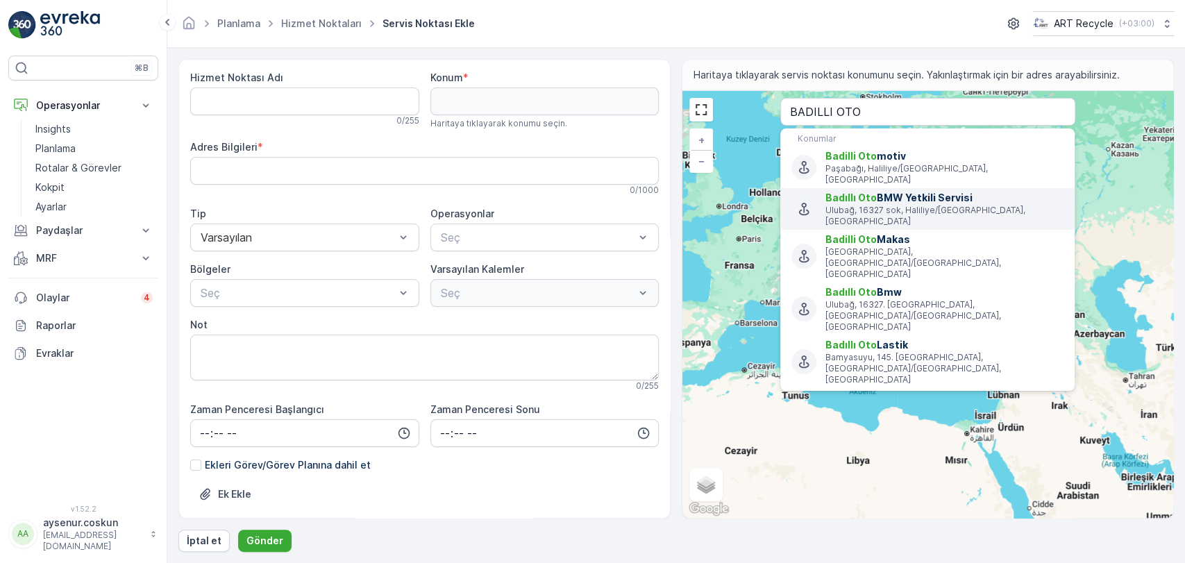
click at [855, 192] on span "Badıllı Oto BMW Yetkili Servisi" at bounding box center [945, 198] width 238 height 14
type input "37.1617424,38.8895383"
type Bilgileri "Ulubağ, [STREET_ADDRESS]"
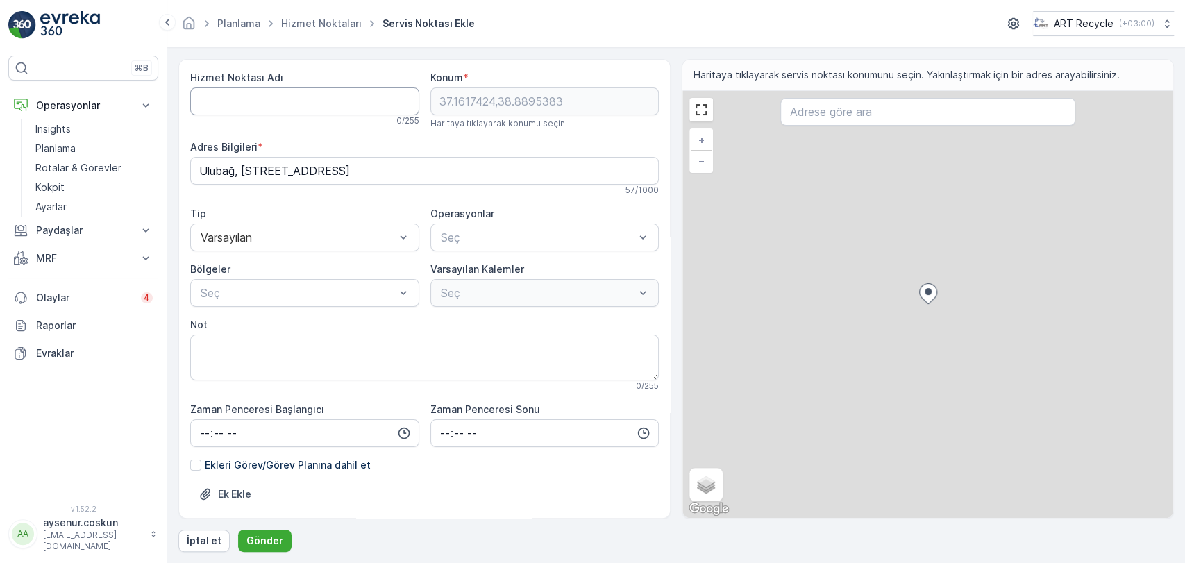
click at [253, 106] on Adı "Hizmet Noktası Adı" at bounding box center [304, 101] width 229 height 28
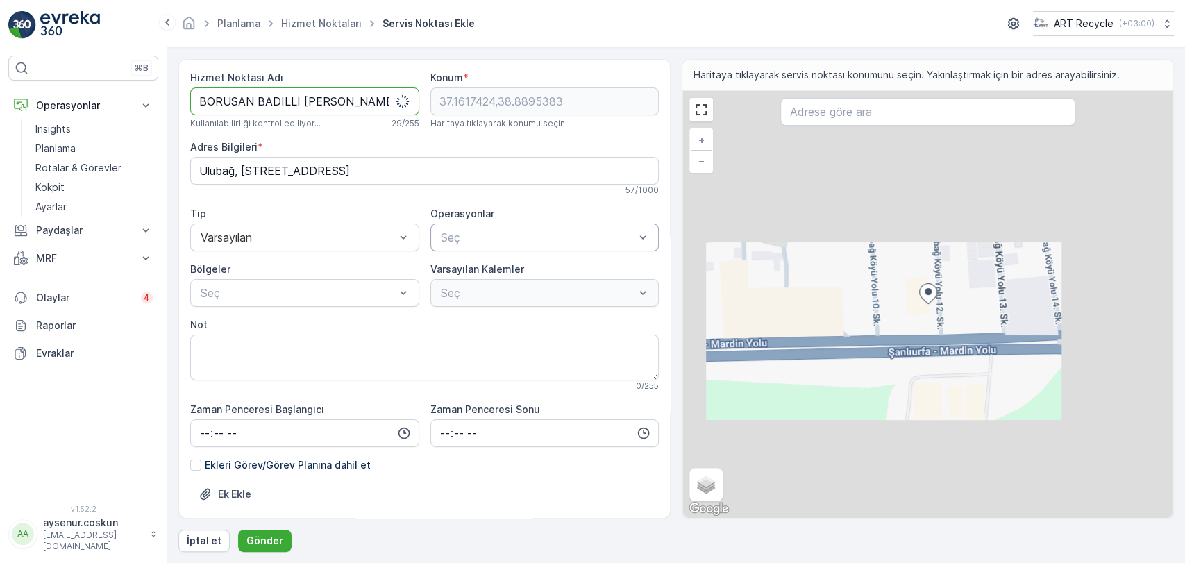
type Adı "BORUSAN BADILLI [PERSON_NAME]"
click at [444, 324] on div at bounding box center [444, 328] width 11 height 11
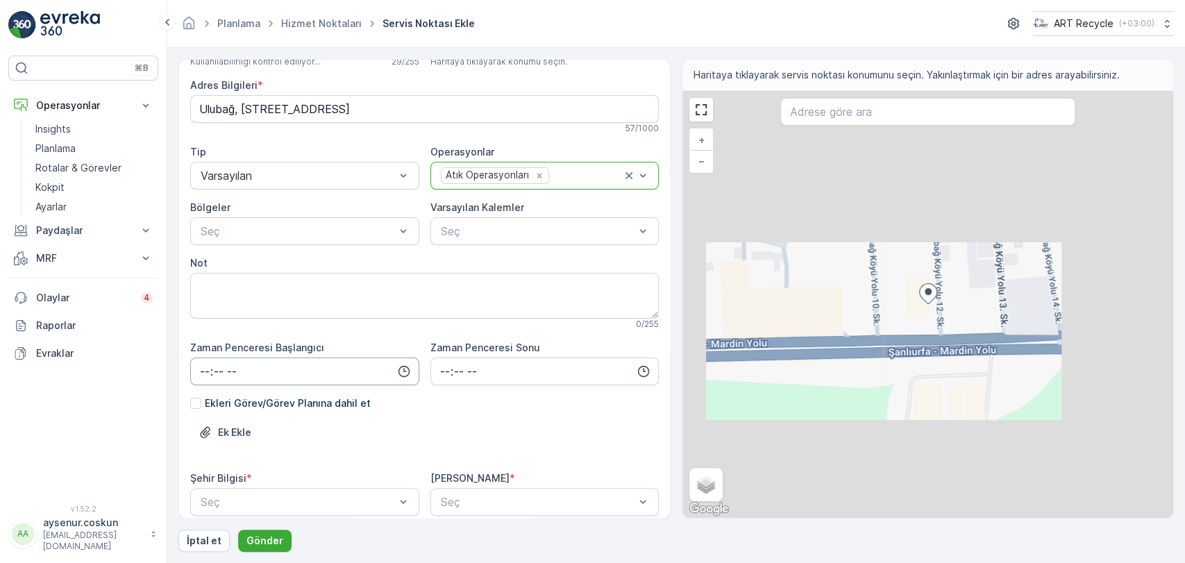
scroll to position [154, 0]
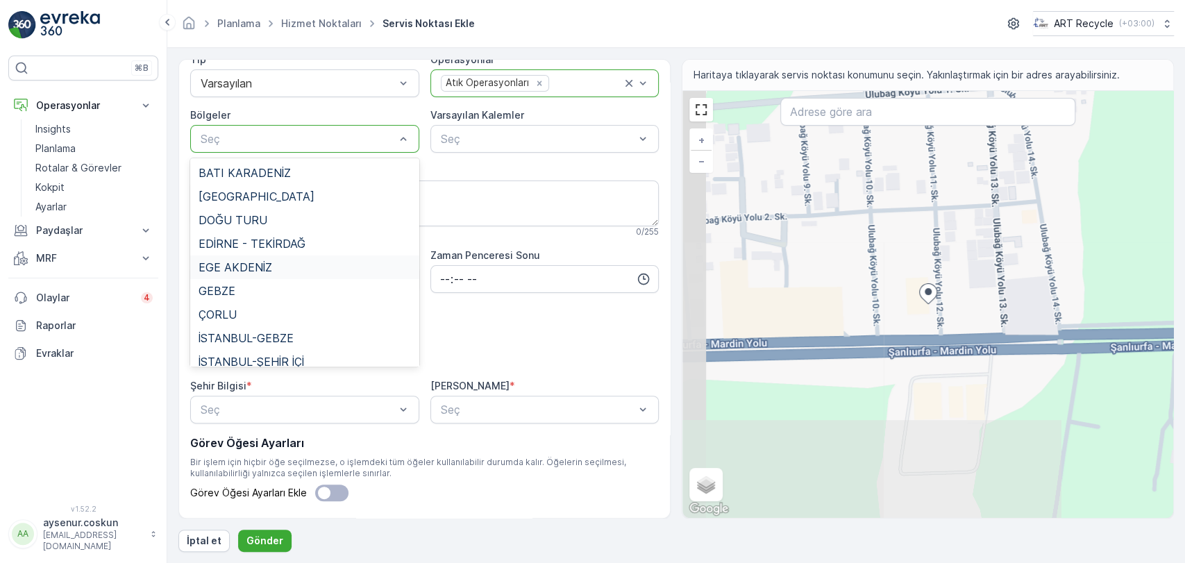
click at [564, 165] on div "Not" at bounding box center [424, 171] width 469 height 14
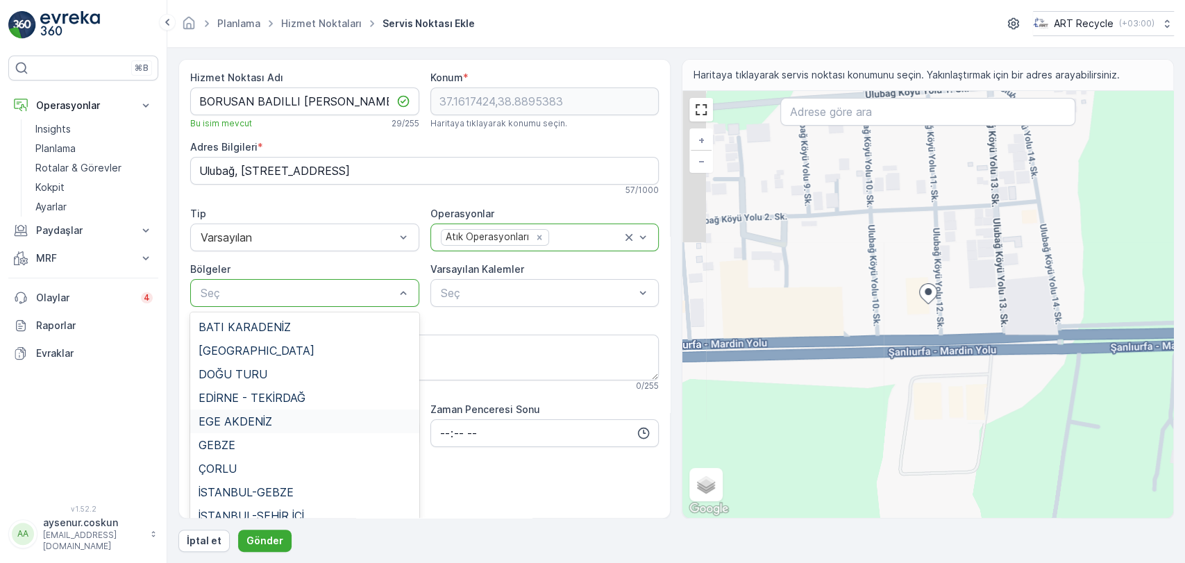
scroll to position [192, 0]
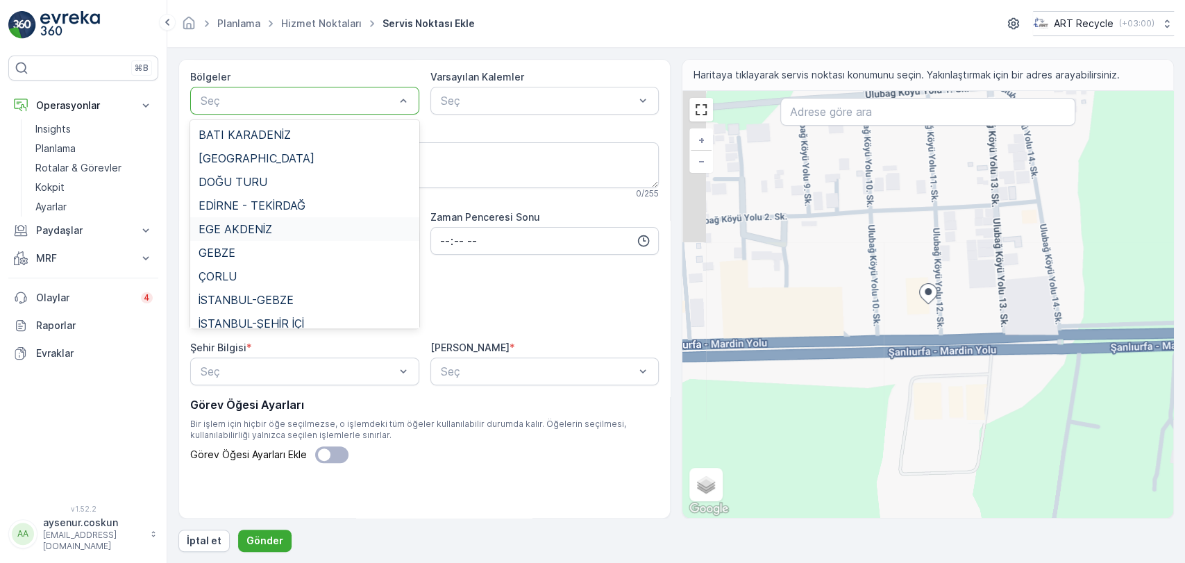
click at [451, 310] on div "Ek Ekle" at bounding box center [424, 310] width 469 height 39
click at [358, 383] on div "Seç" at bounding box center [304, 372] width 229 height 28
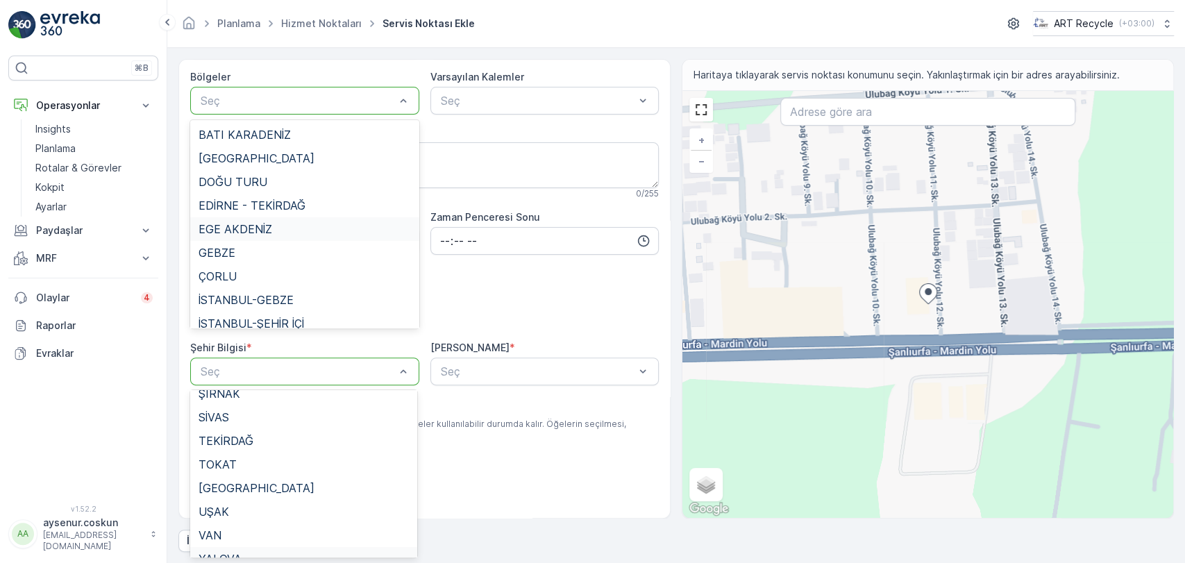
scroll to position [1336, 0]
click at [240, 466] on span "ŞANLIURFA" at bounding box center [230, 461] width 62 height 12
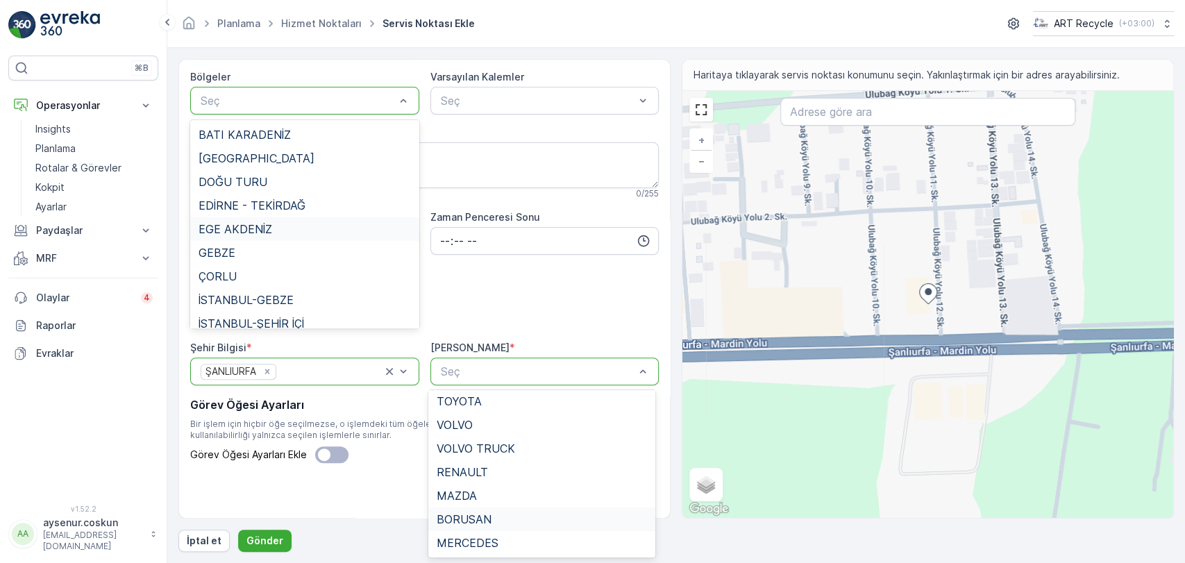
scroll to position [264, 0]
click at [517, 517] on div "BORUSAN" at bounding box center [542, 518] width 210 height 12
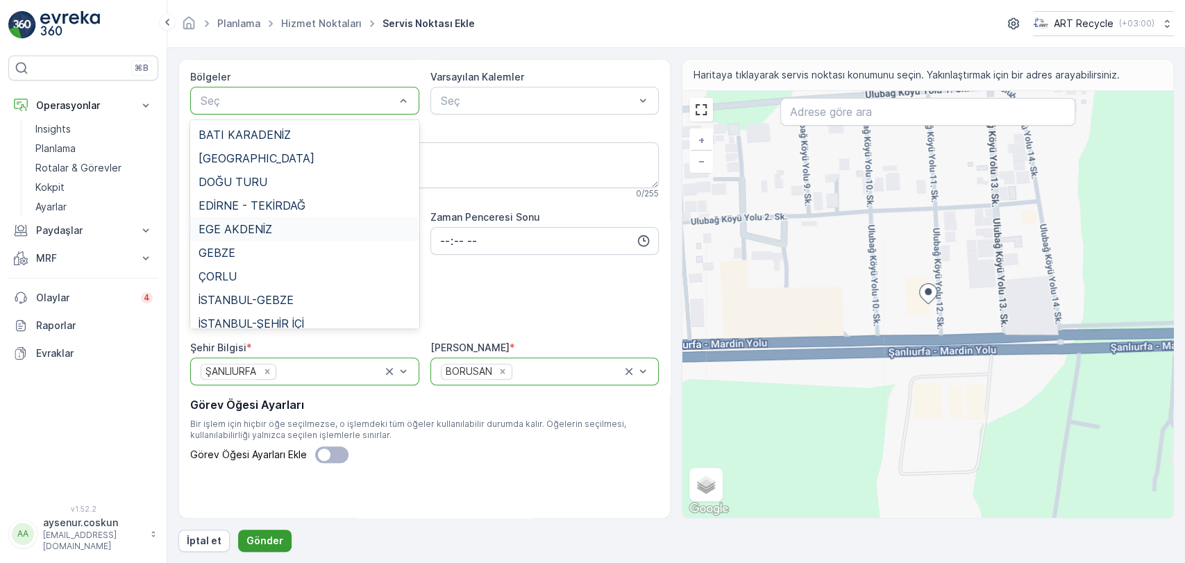
click at [267, 537] on p "Gönder" at bounding box center [264, 541] width 37 height 14
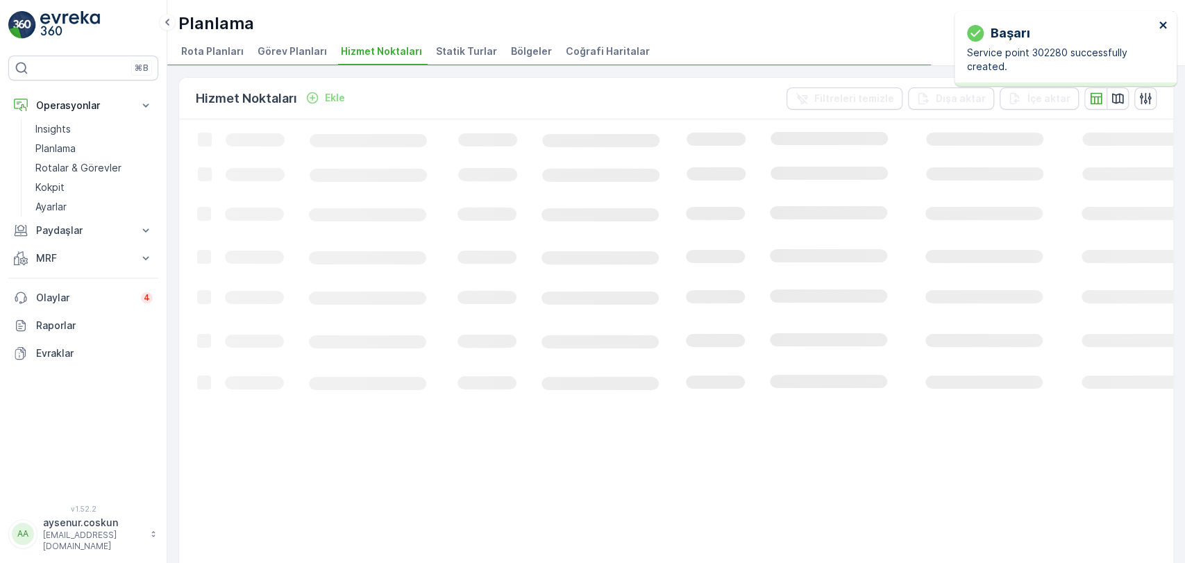
click at [1166, 22] on icon "close" at bounding box center [1164, 24] width 10 height 11
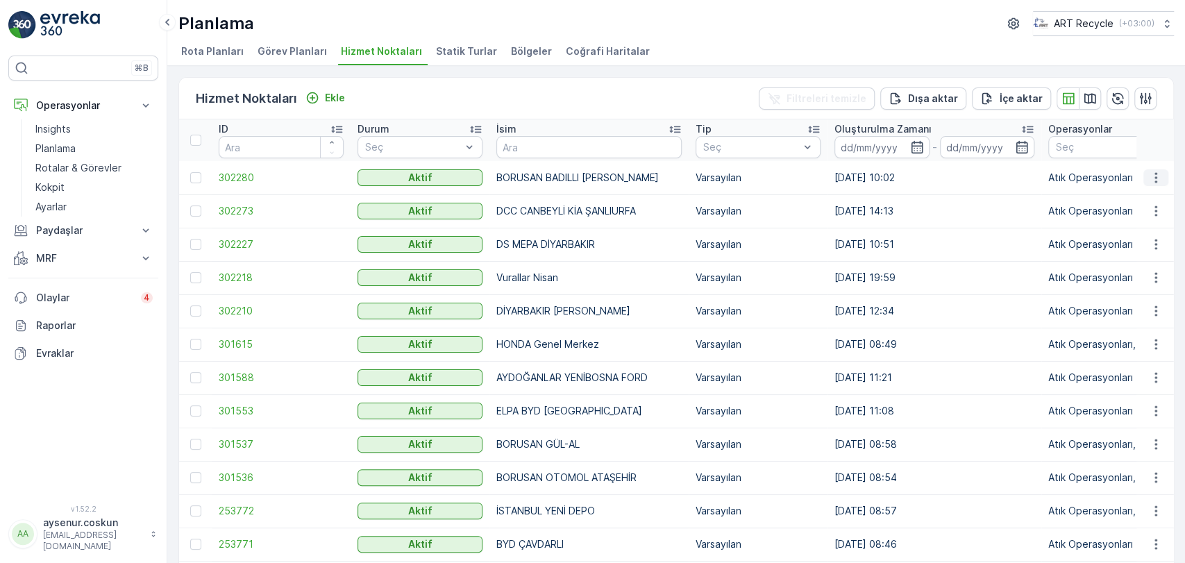
click at [1156, 183] on icon "button" at bounding box center [1156, 178] width 14 height 14
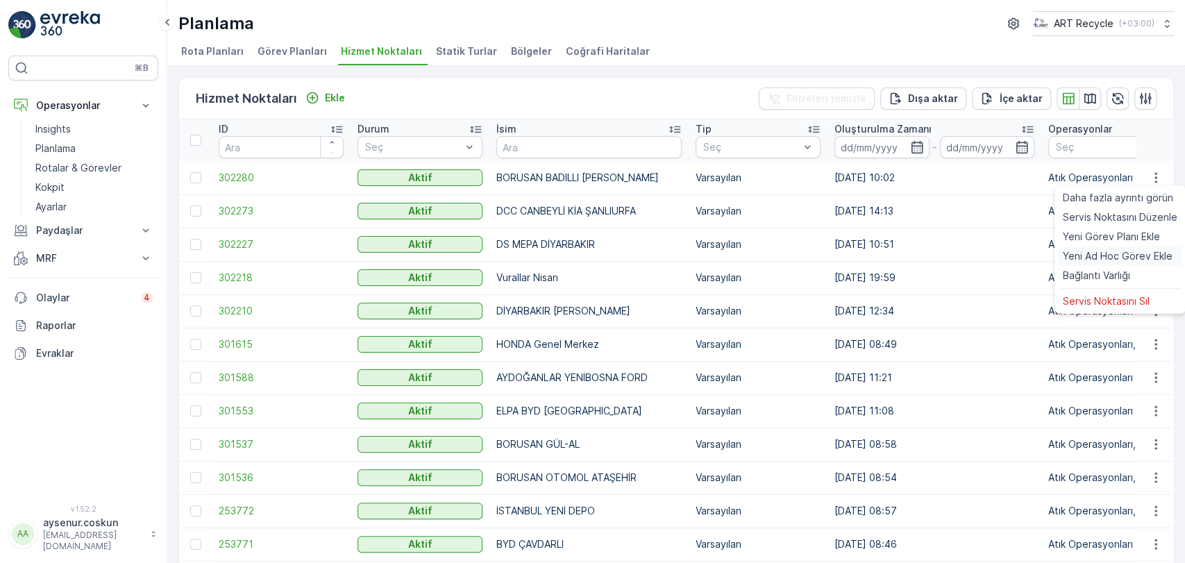
click at [1114, 257] on span "Yeni Ad Hoc Görev Ekle" at bounding box center [1118, 256] width 110 height 14
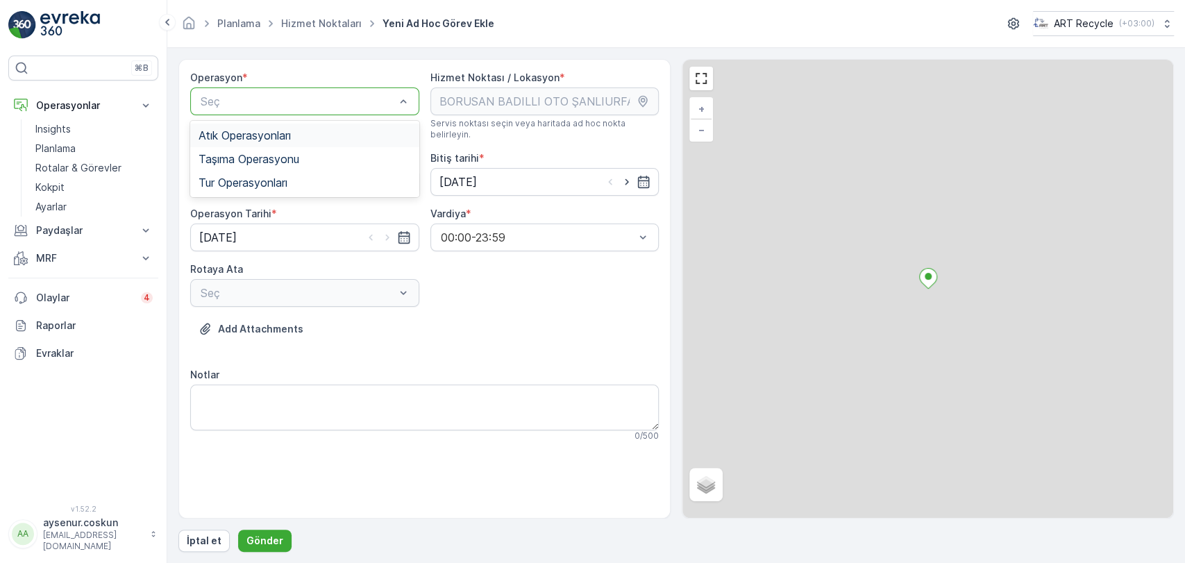
click at [266, 137] on span "Atık Operasyonları" at bounding box center [245, 135] width 92 height 12
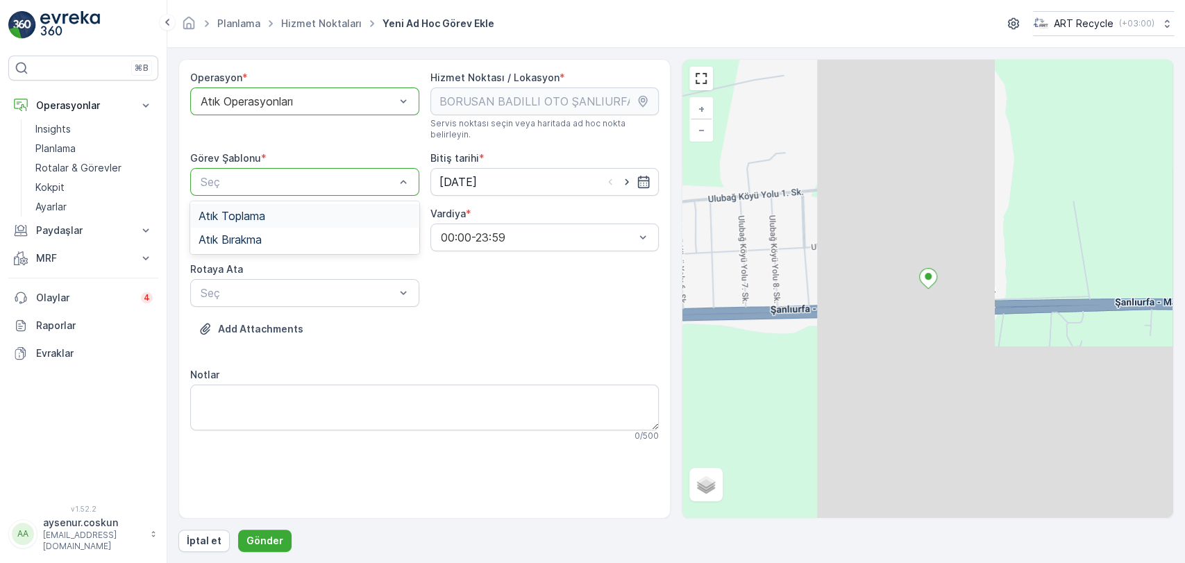
click at [267, 210] on div "Atık Toplama" at bounding box center [305, 216] width 212 height 12
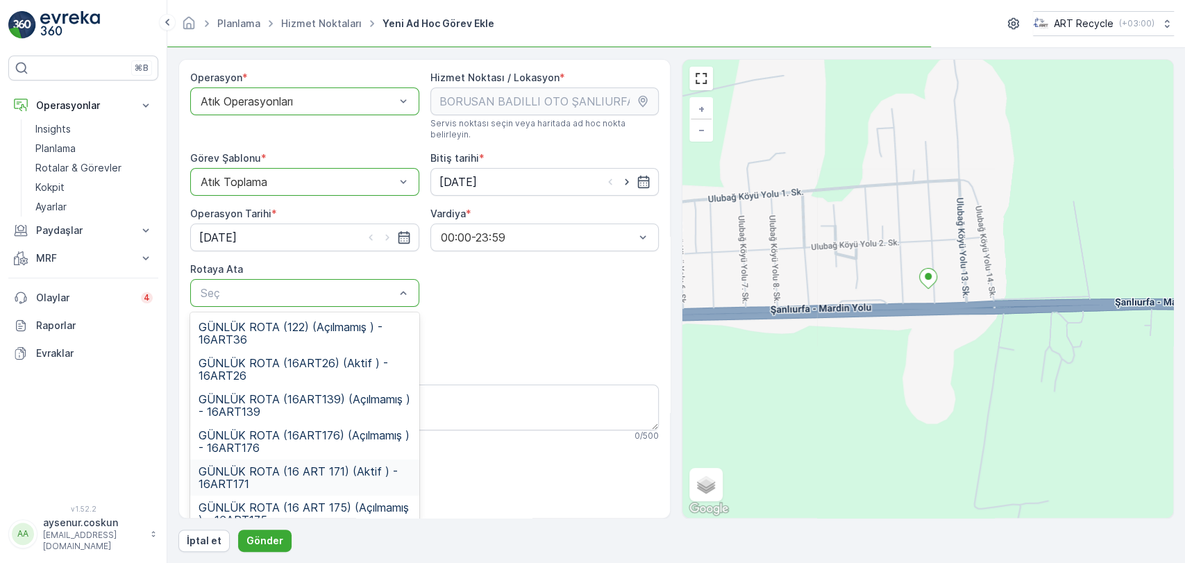
click at [326, 465] on span "GÜNLÜK ROTA (16 ART 171) (Aktif ) - 16ART171" at bounding box center [305, 477] width 212 height 25
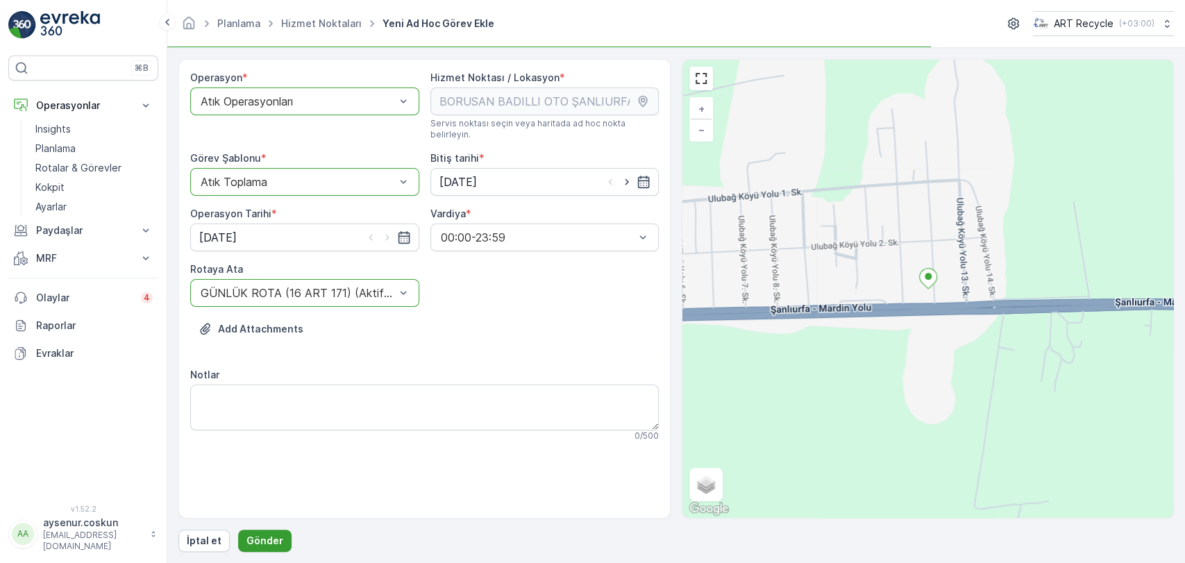
click at [265, 535] on p "Gönder" at bounding box center [264, 541] width 37 height 14
